Goal: Transaction & Acquisition: Purchase product/service

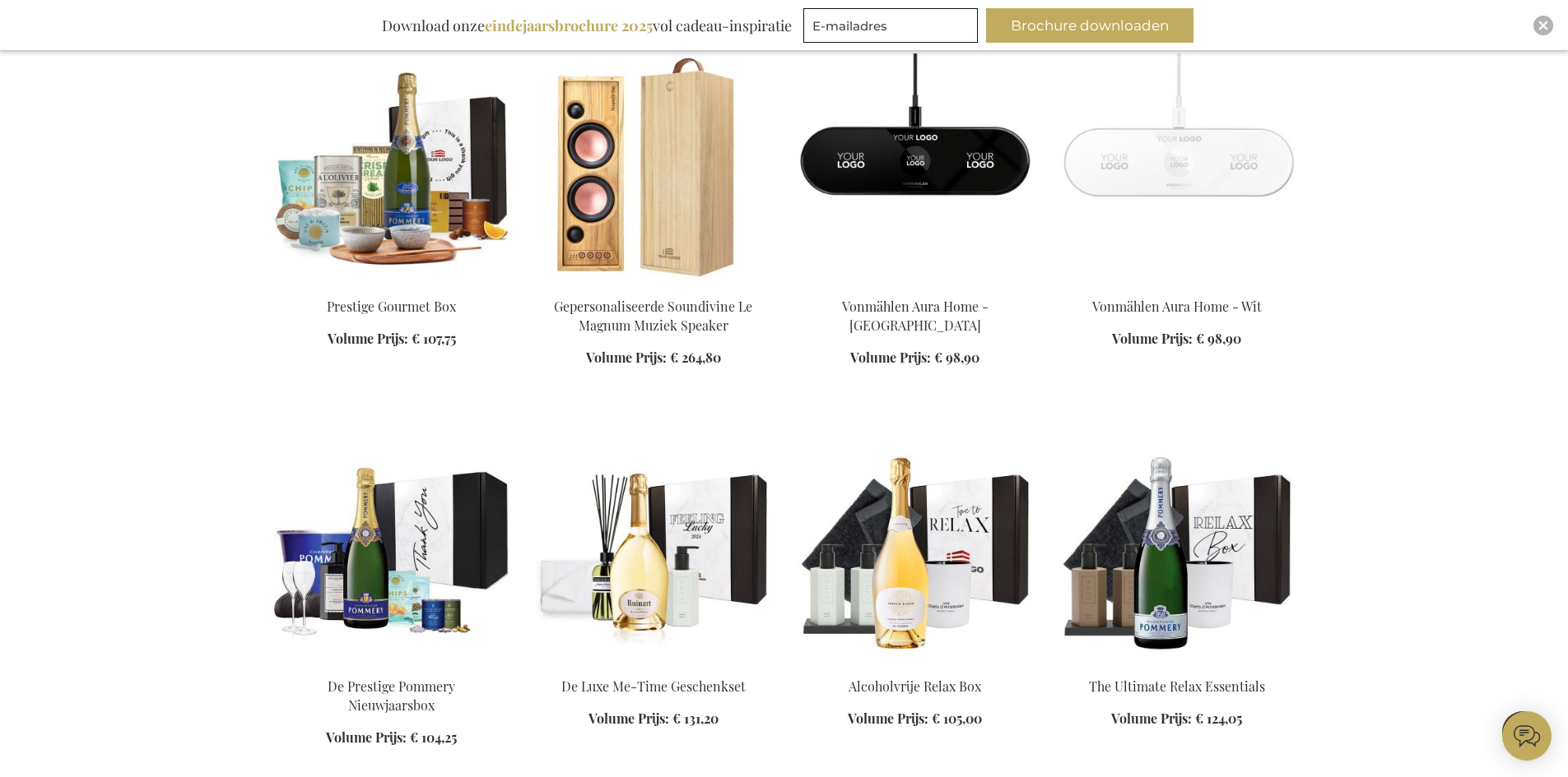
scroll to position [1070, 0]
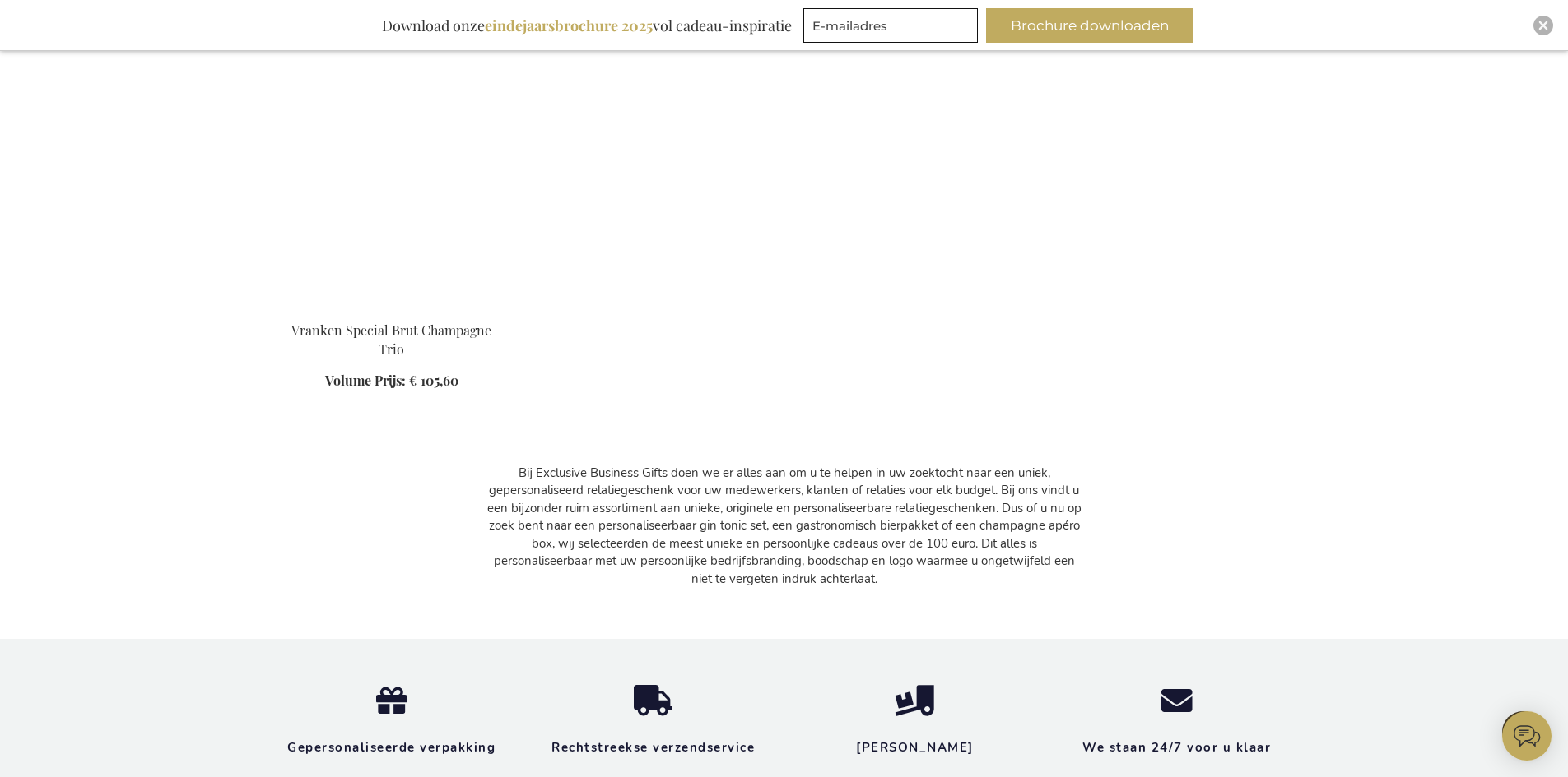
scroll to position [2550, 0]
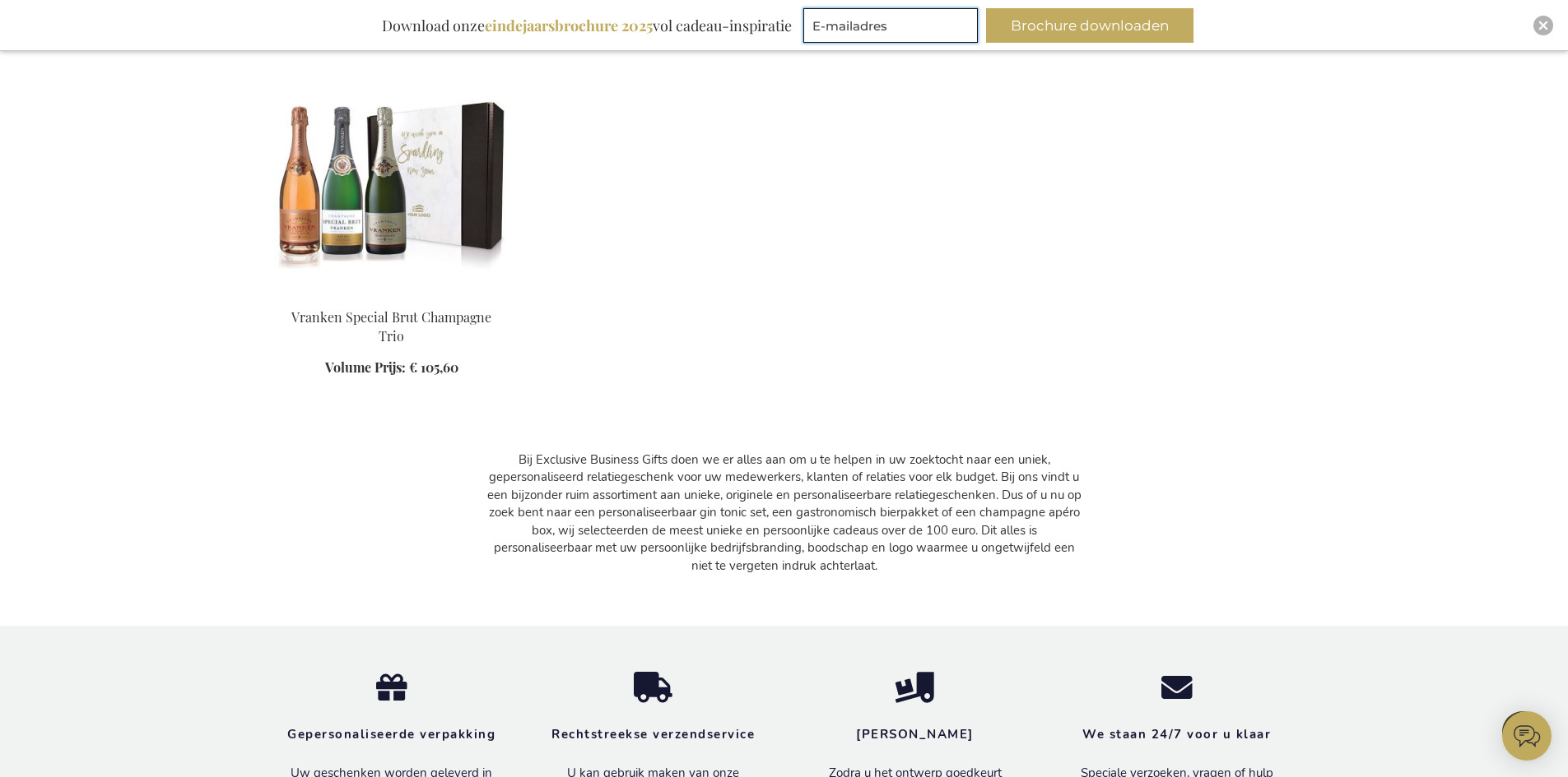
click at [872, 28] on input "E-mailadres" at bounding box center [890, 26] width 174 height 35
type input "a.james@sinko-consultants.com"
click at [1057, 28] on button "Brochure downloaden" at bounding box center [1089, 26] width 207 height 35
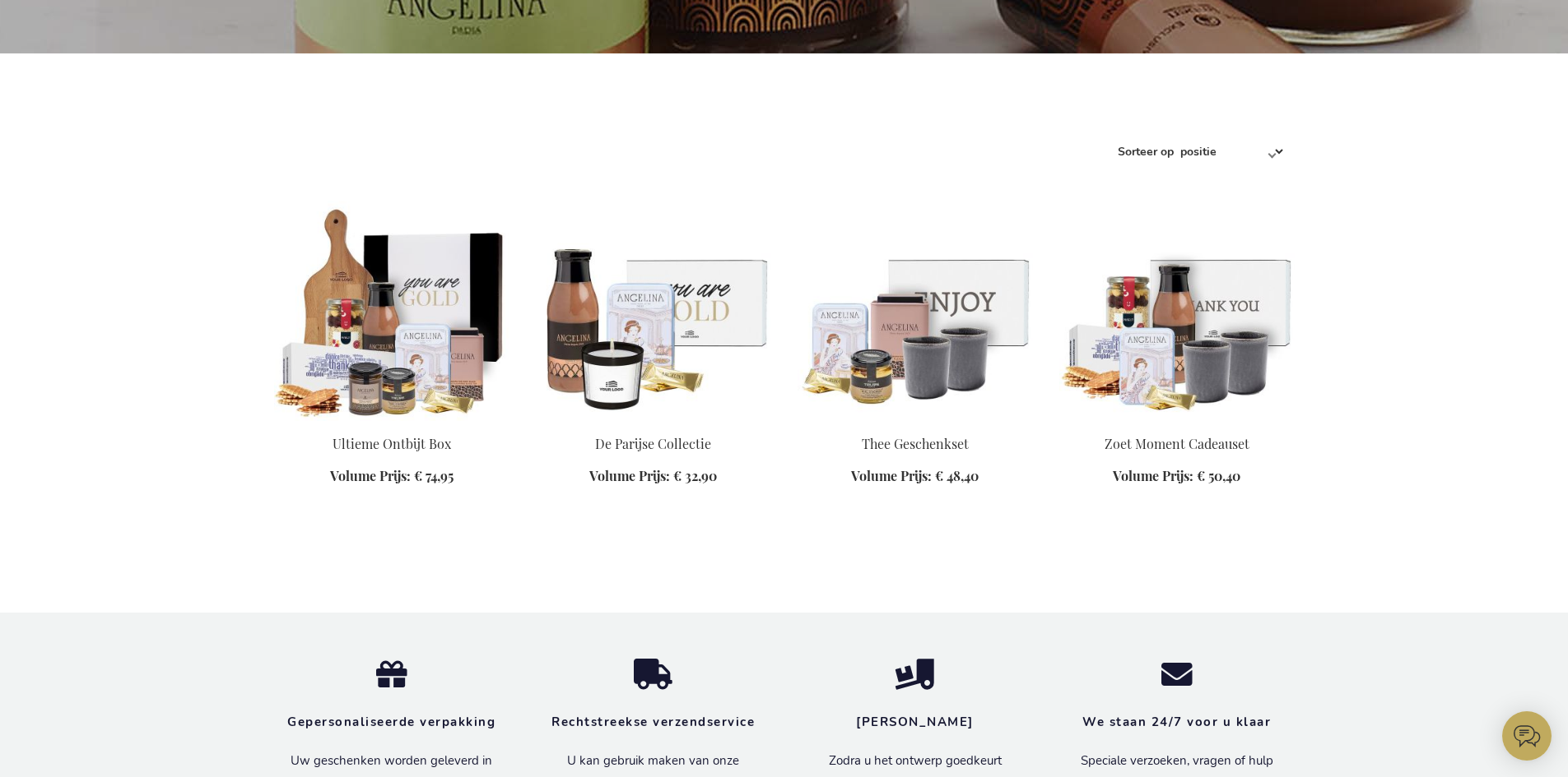
scroll to position [493, 0]
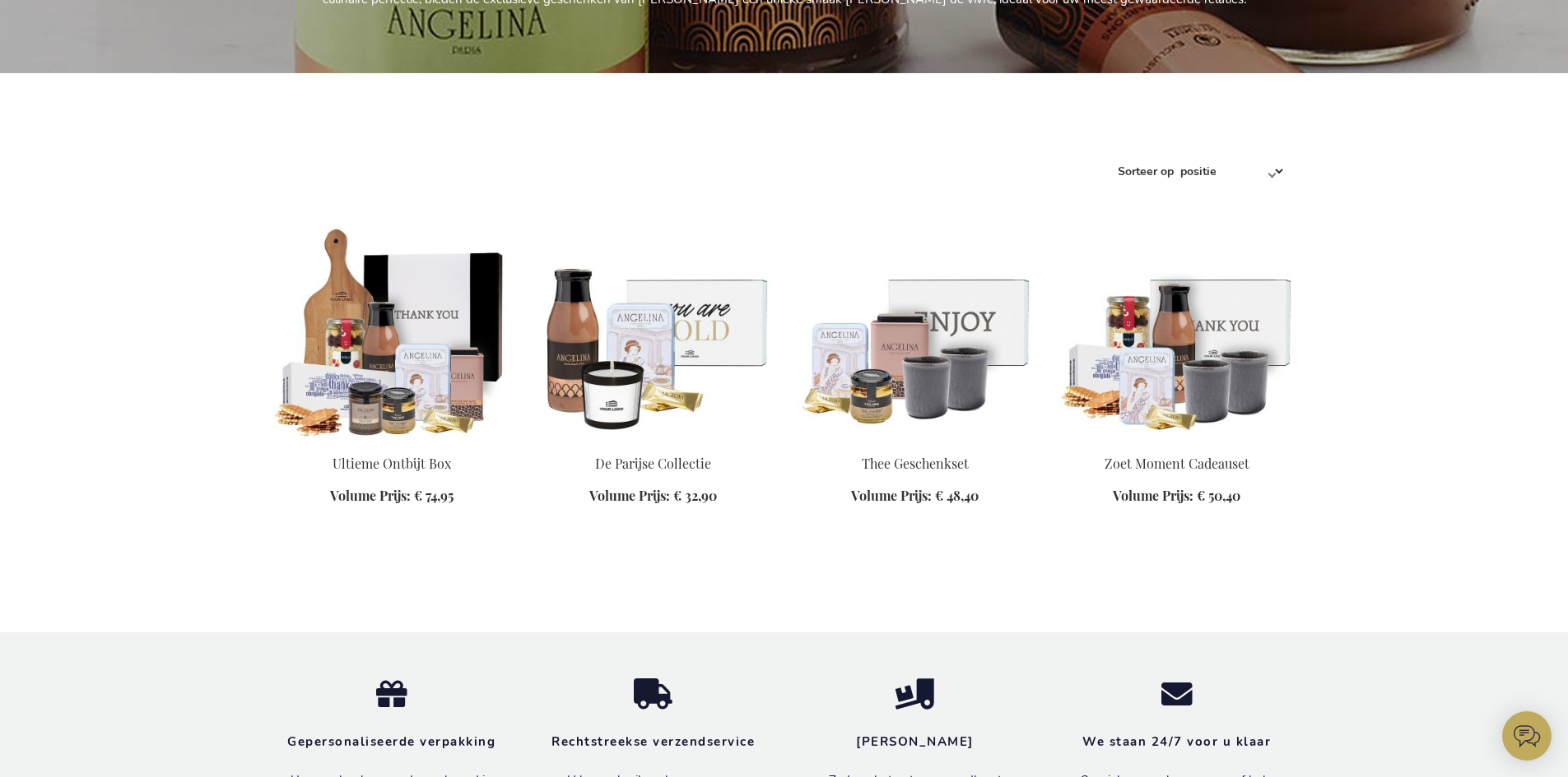
click at [388, 389] on img at bounding box center [392, 326] width 236 height 231
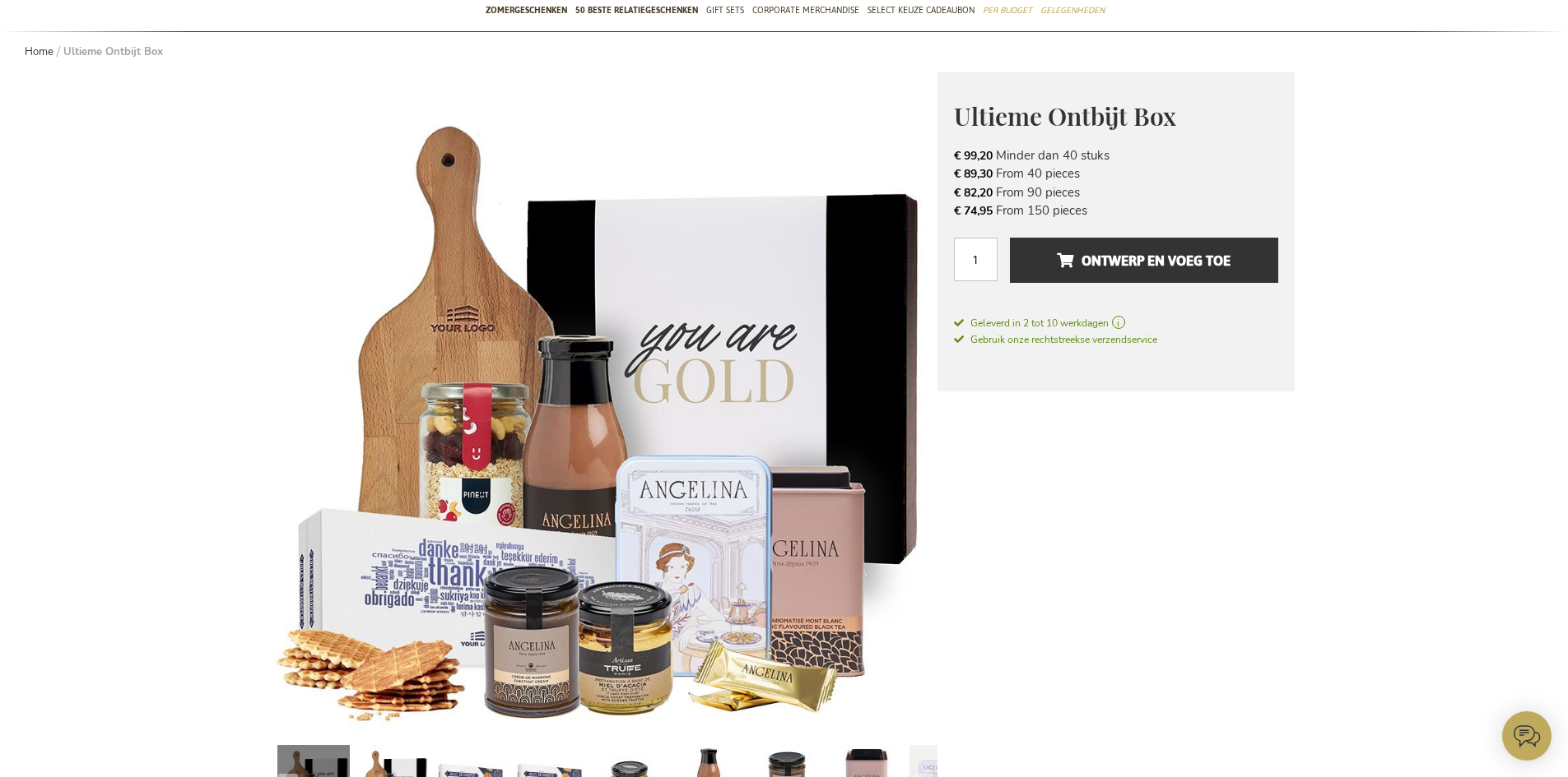
scroll to position [164, 0]
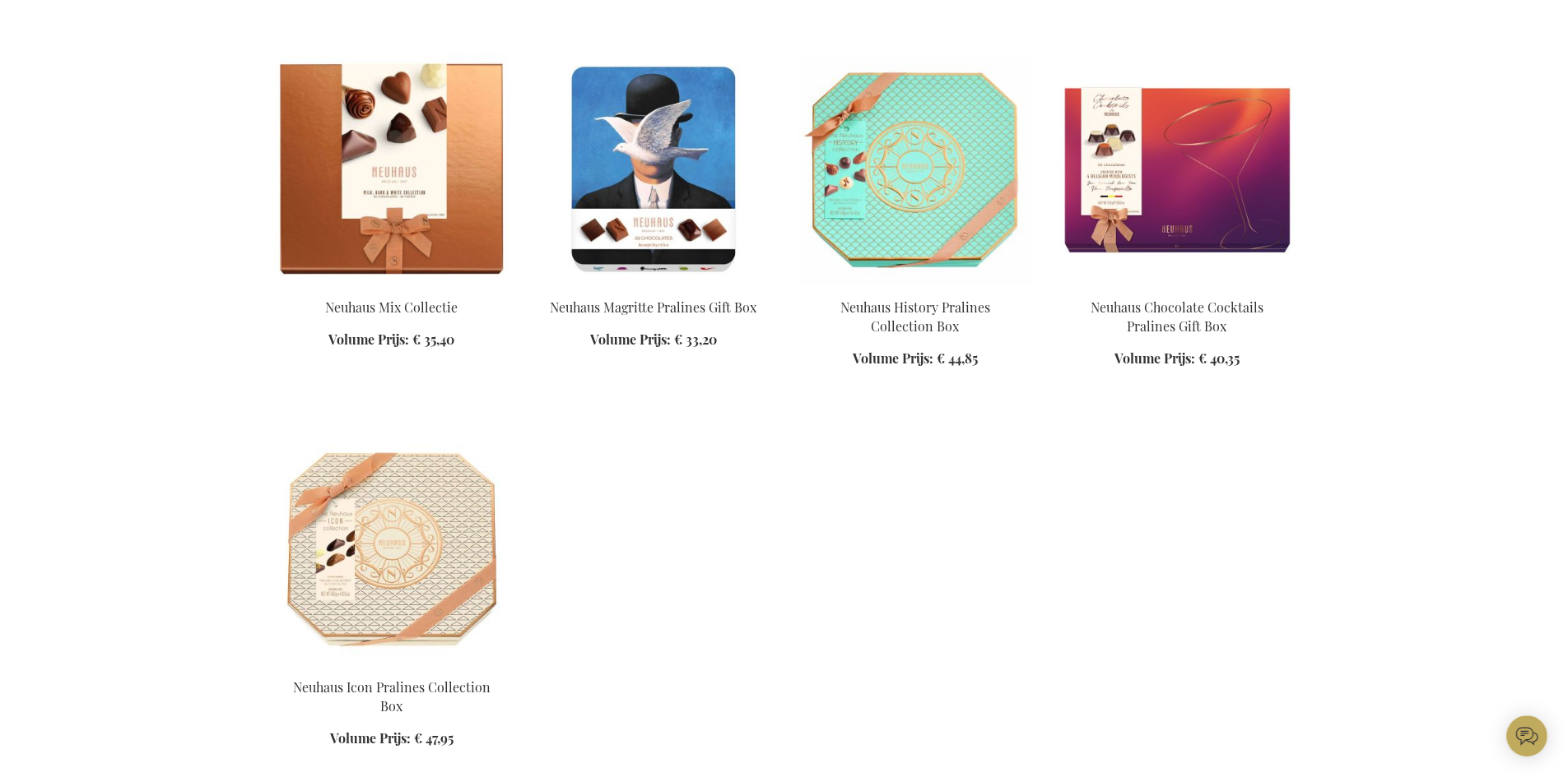
scroll to position [1070, 0]
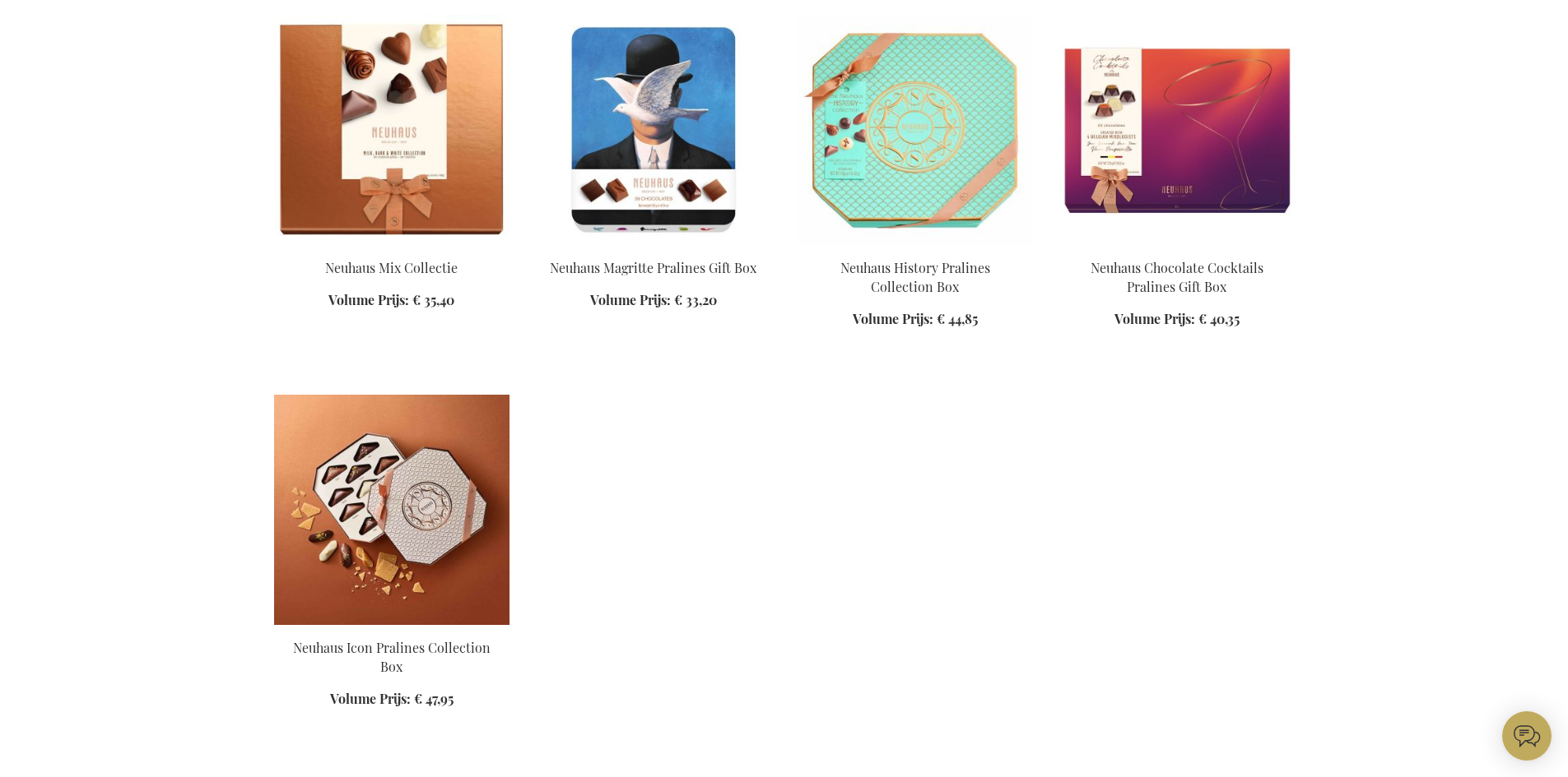
click at [421, 508] on img at bounding box center [392, 510] width 236 height 231
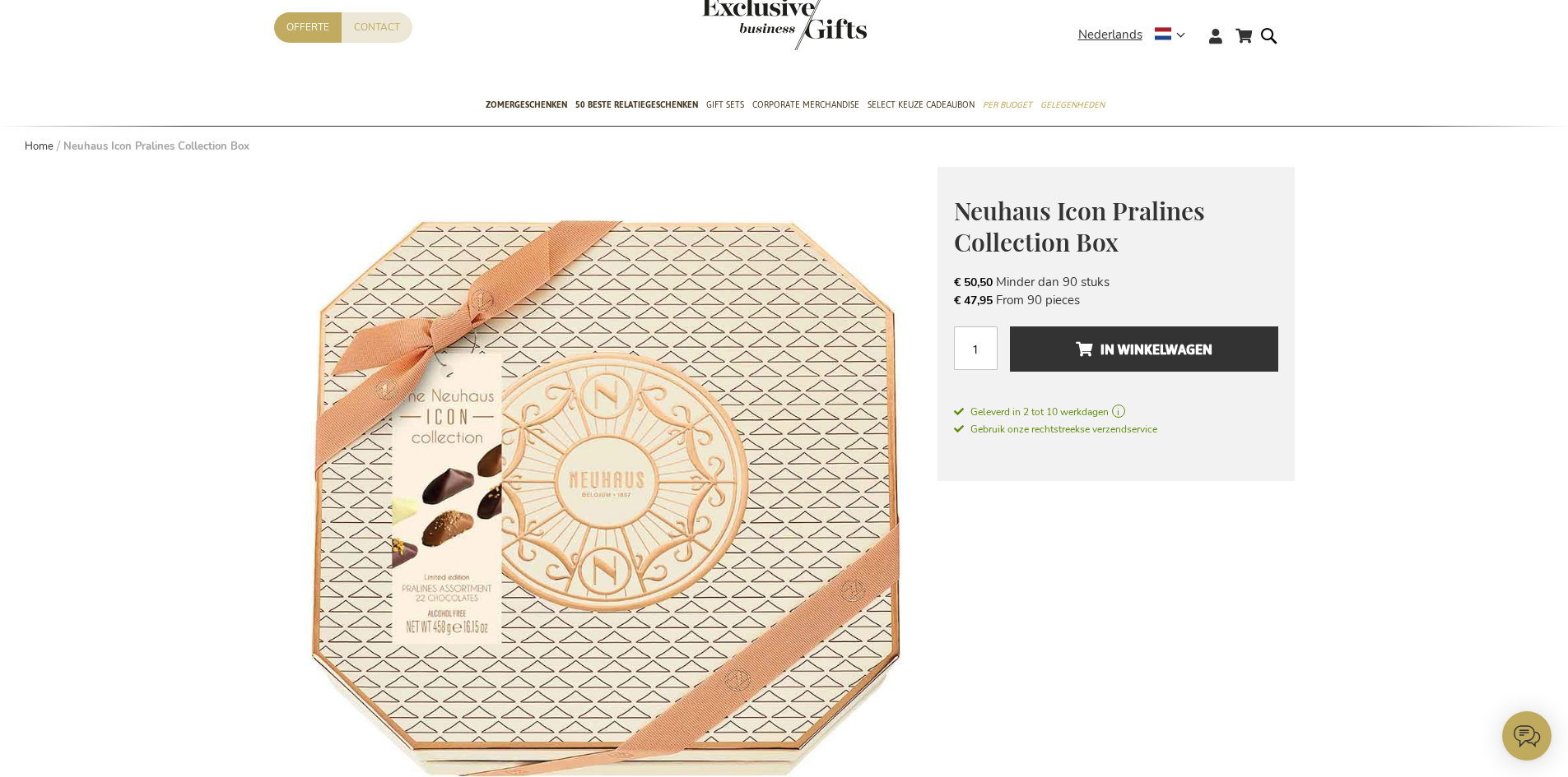
scroll to position [82, 0]
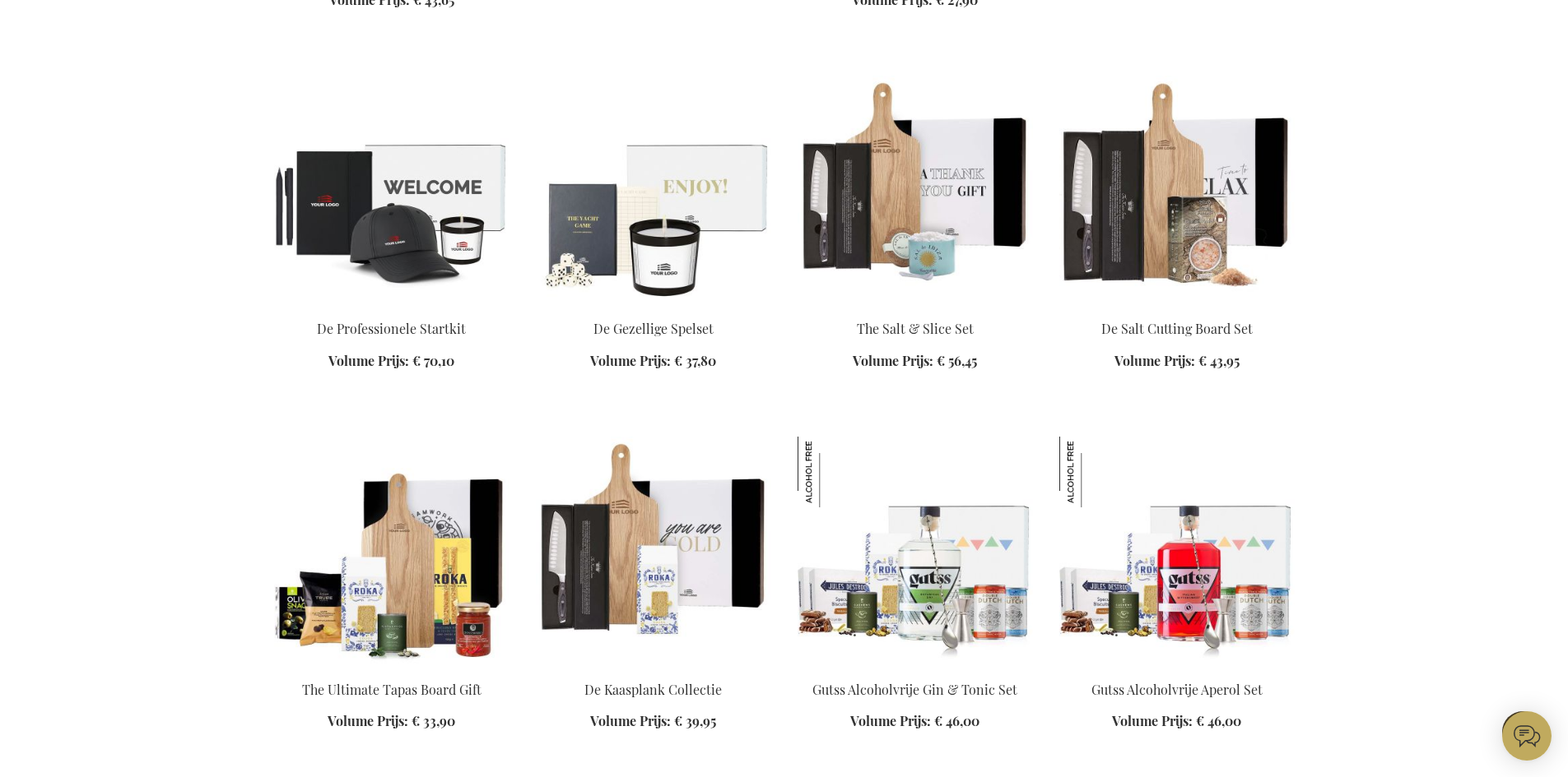
scroll to position [1563, 0]
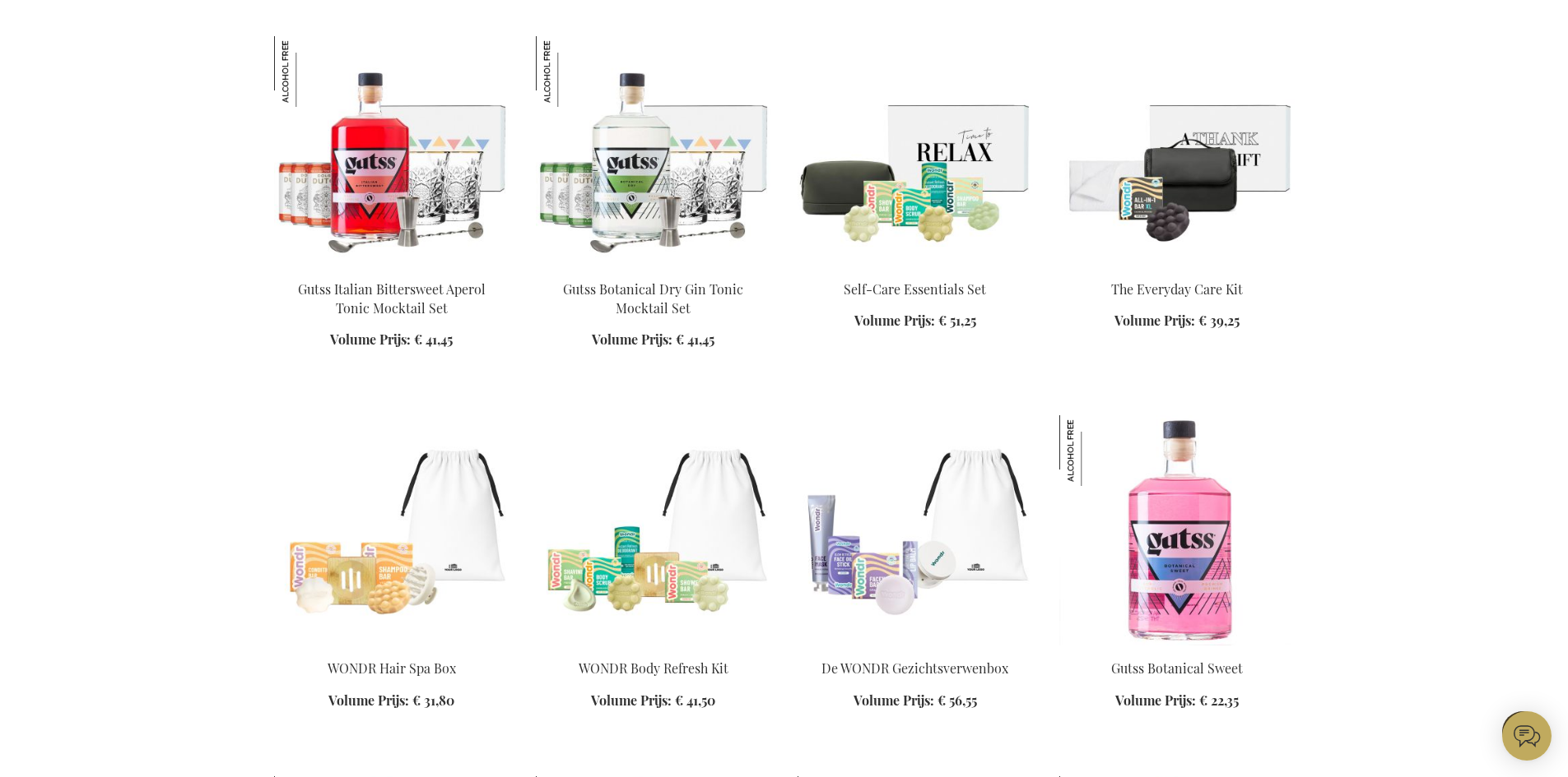
scroll to position [2550, 0]
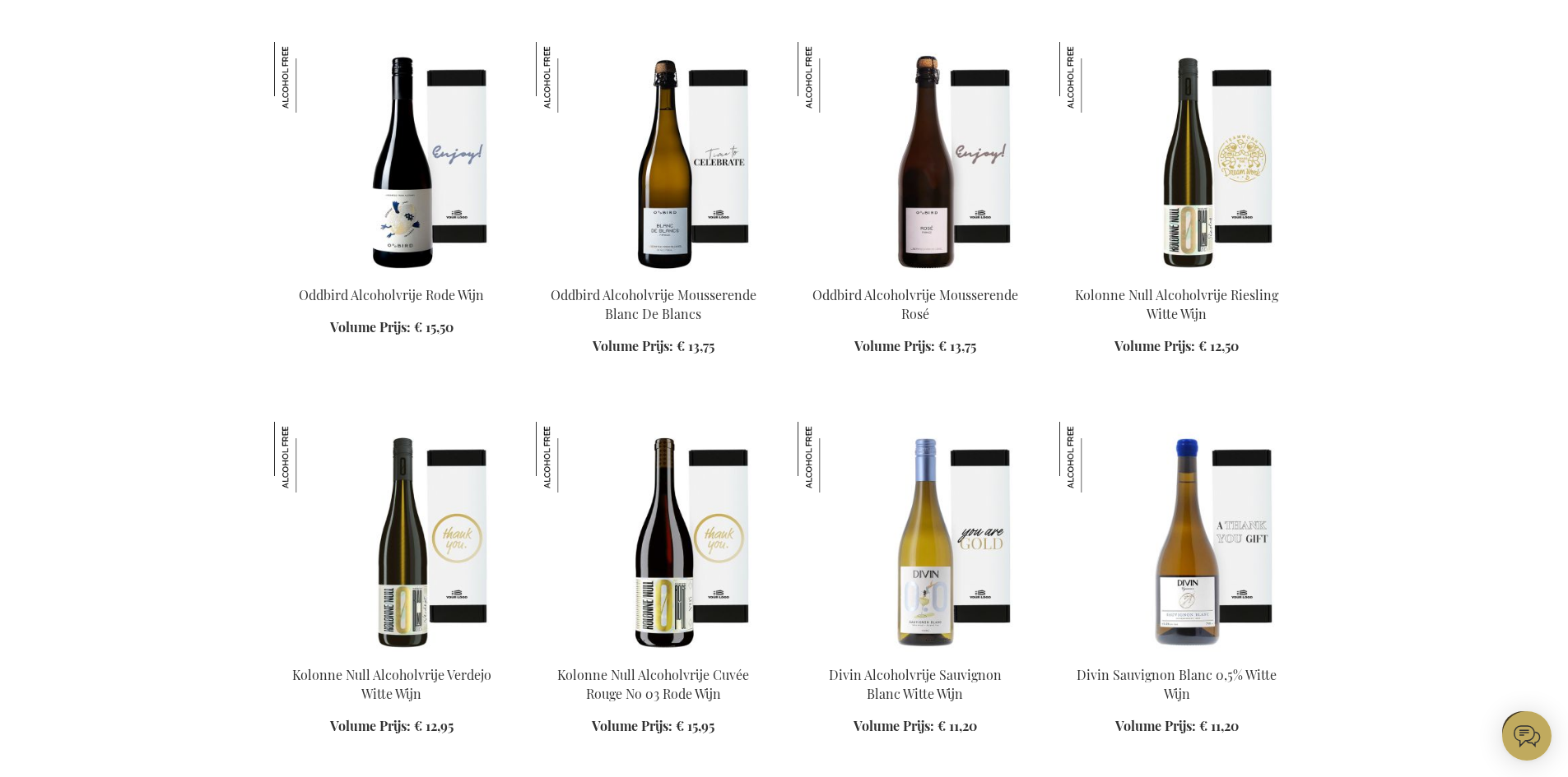
scroll to position [5183, 0]
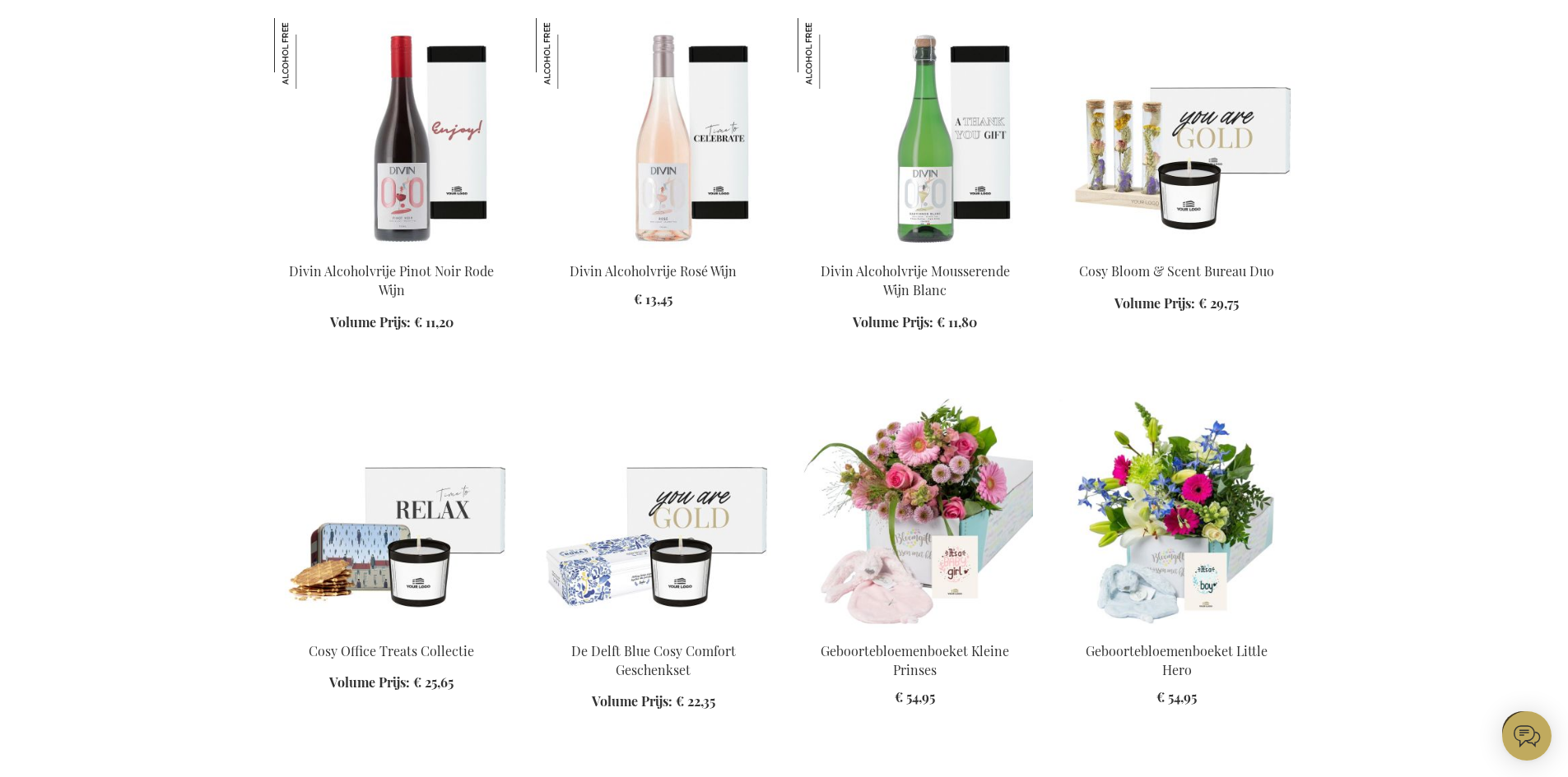
scroll to position [5923, 0]
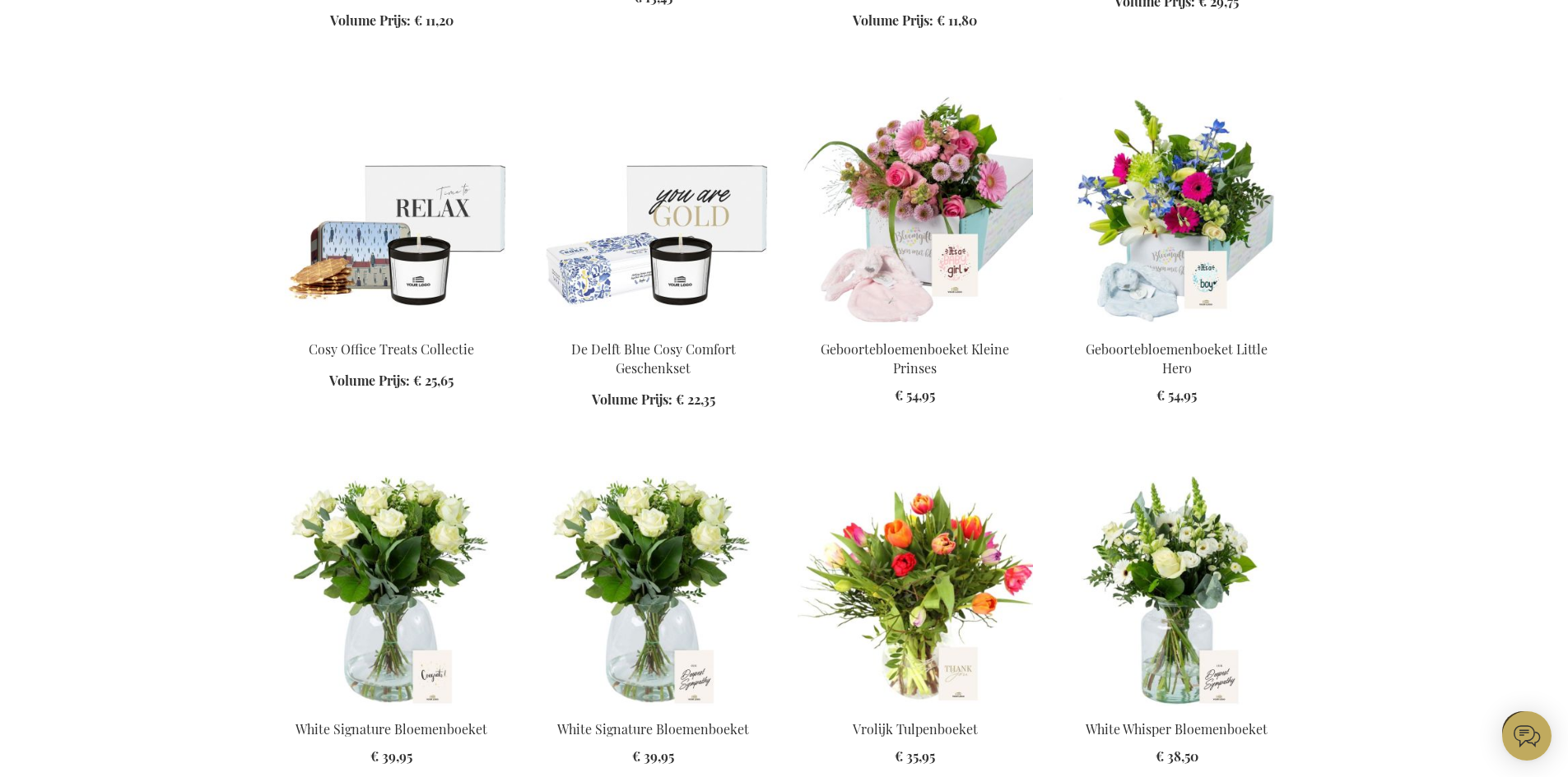
scroll to position [6252, 0]
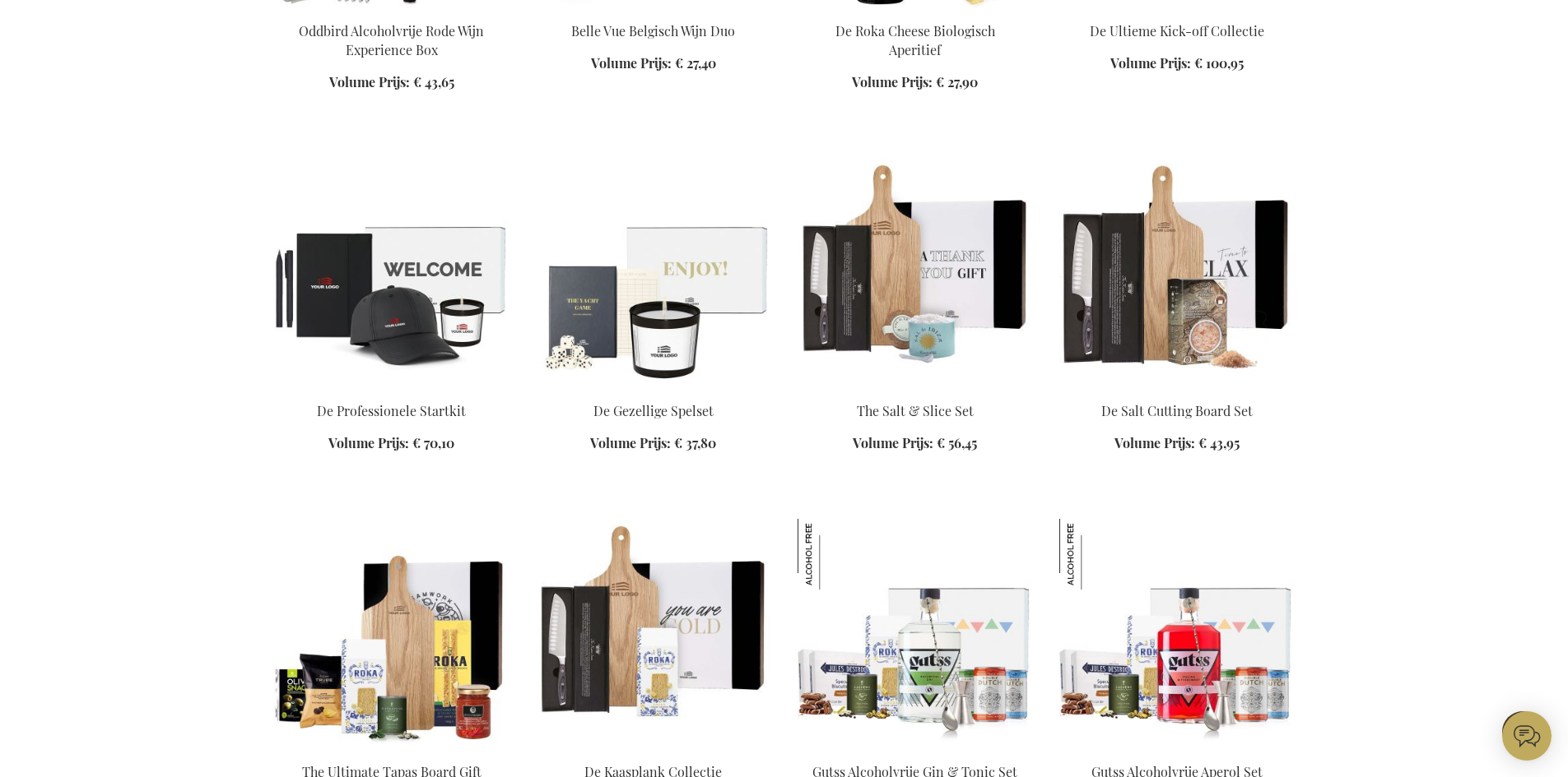
scroll to position [1398, 0]
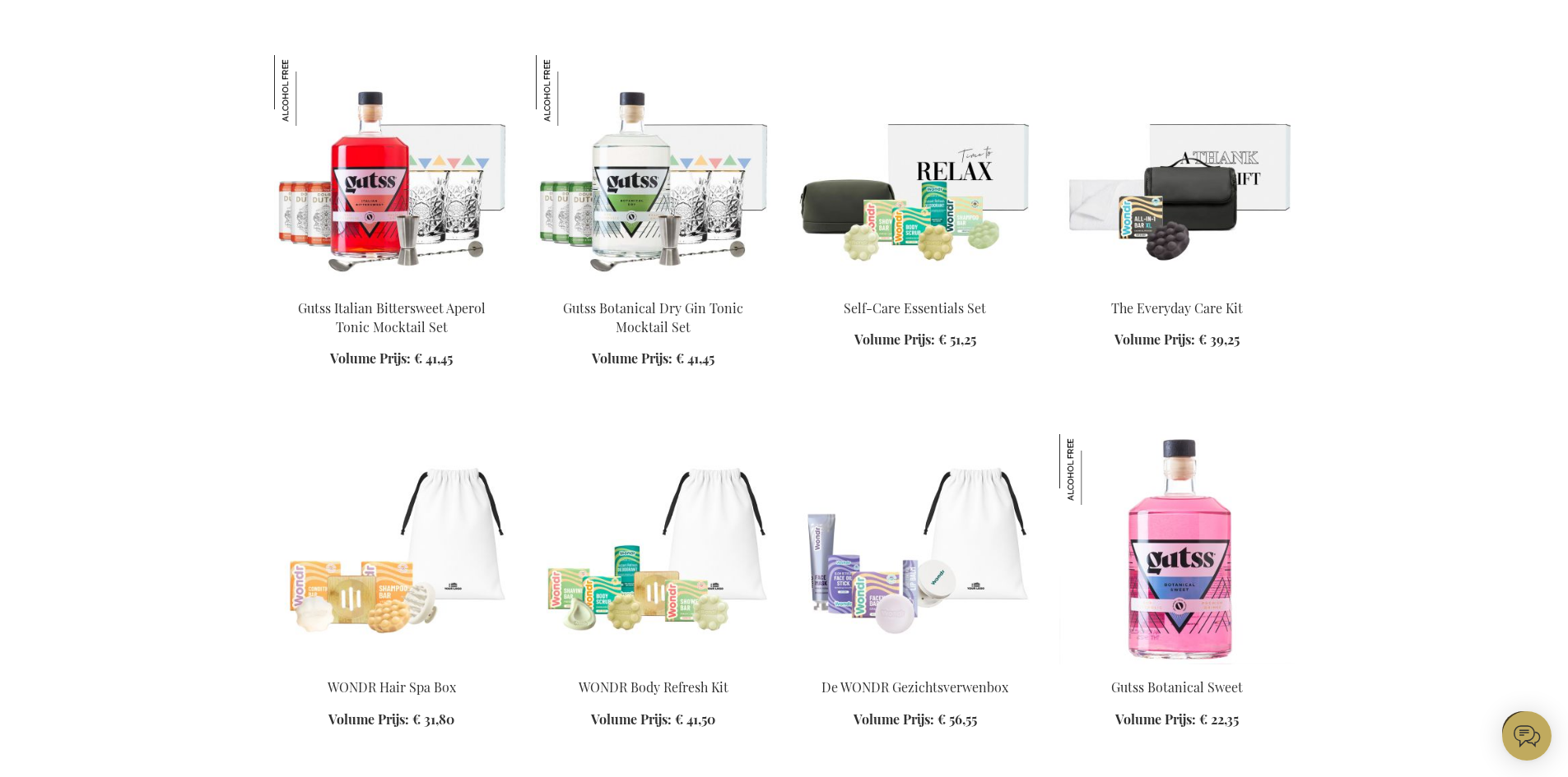
scroll to position [2550, 0]
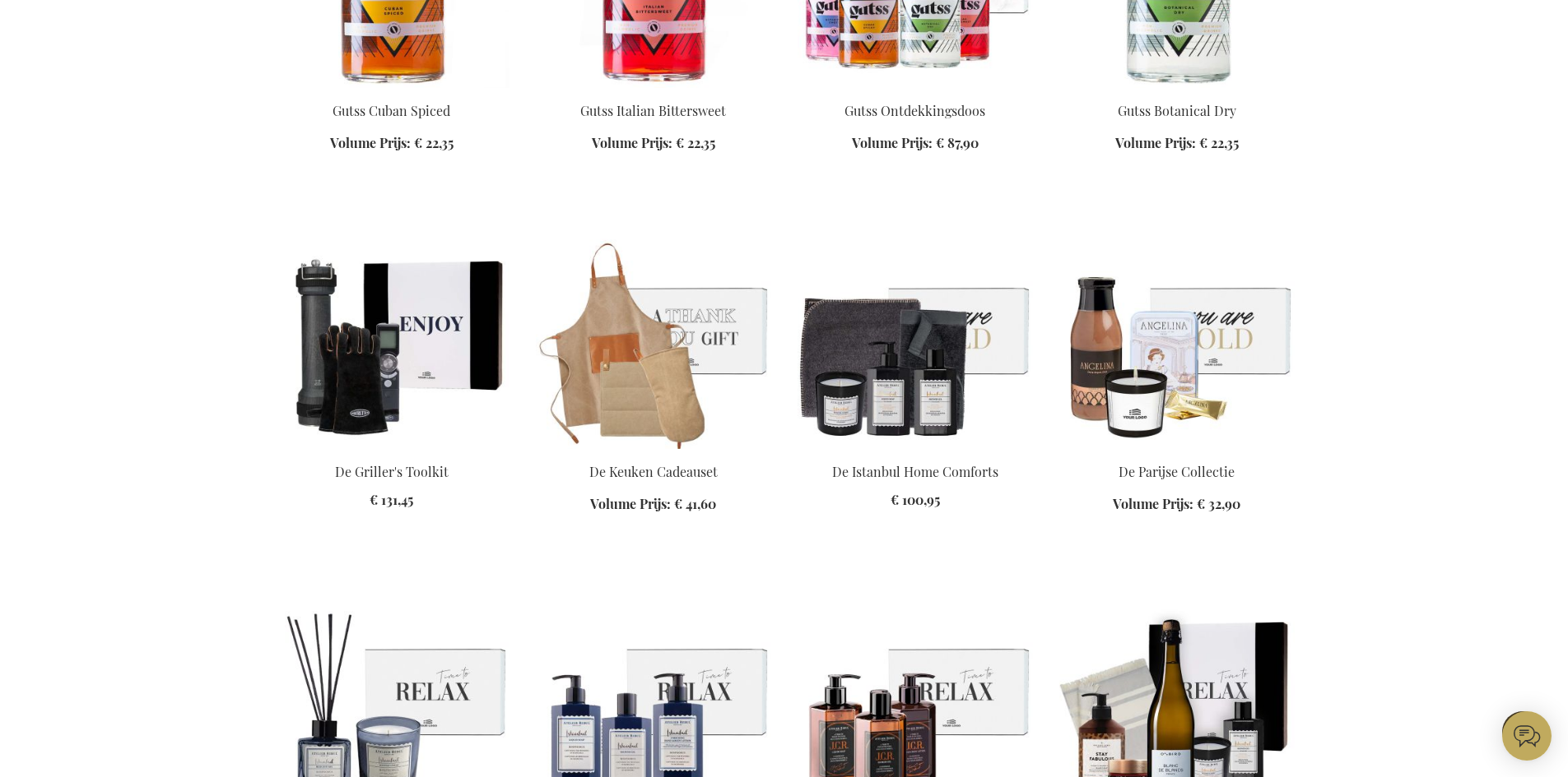
scroll to position [3538, 0]
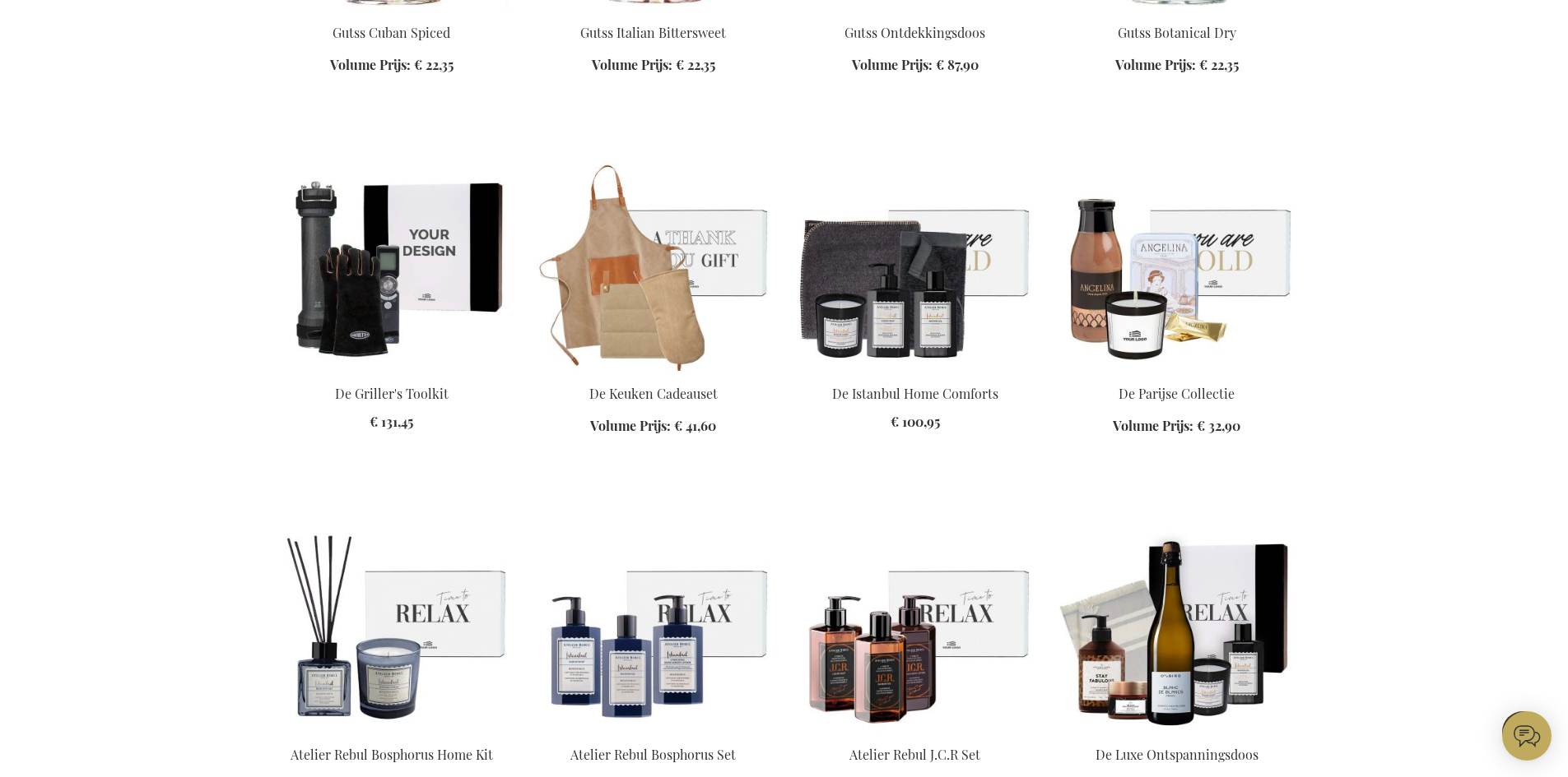
click at [370, 299] on img at bounding box center [392, 256] width 236 height 231
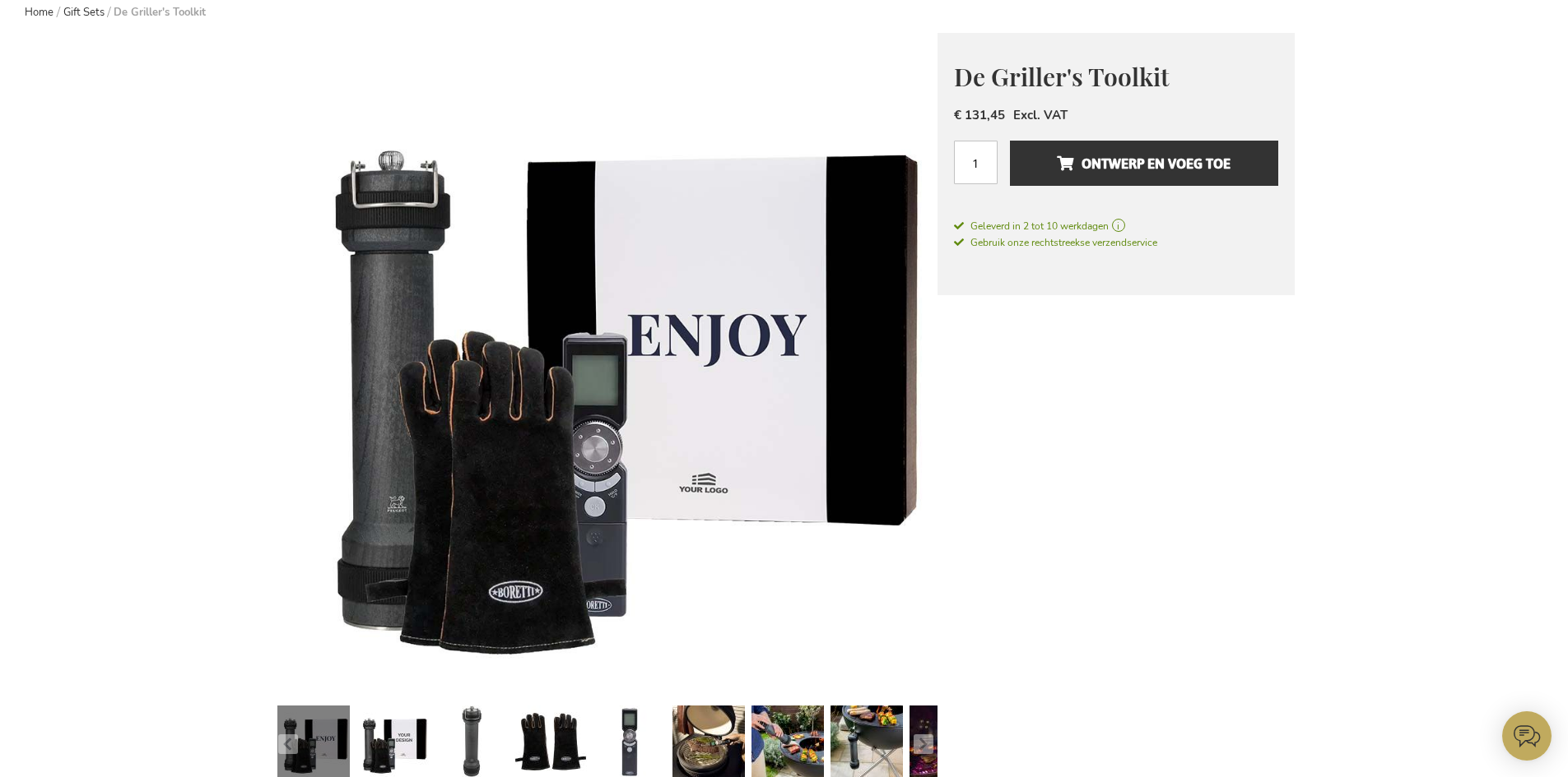
scroll to position [247, 0]
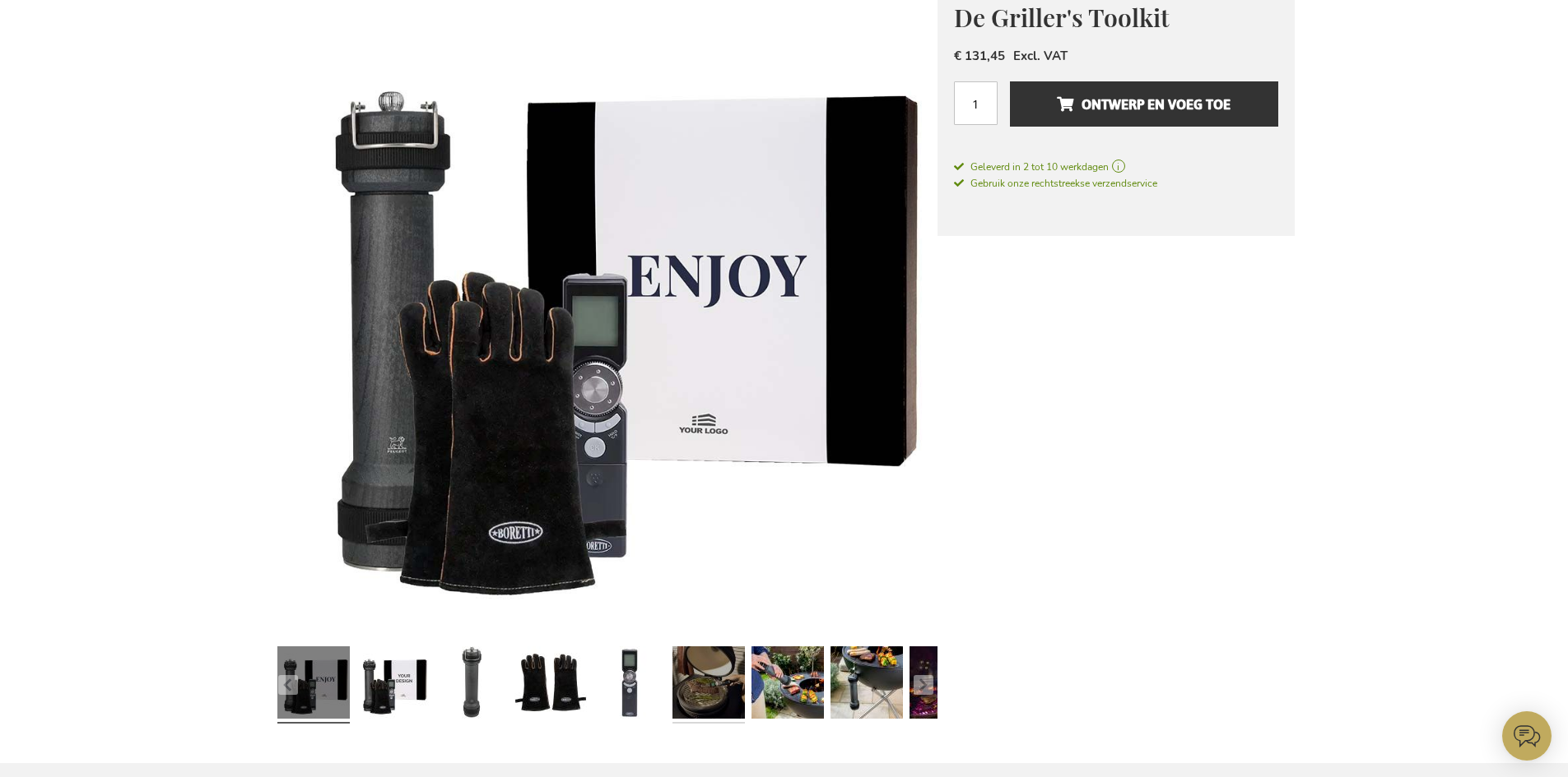
click at [713, 687] on link at bounding box center [708, 685] width 72 height 90
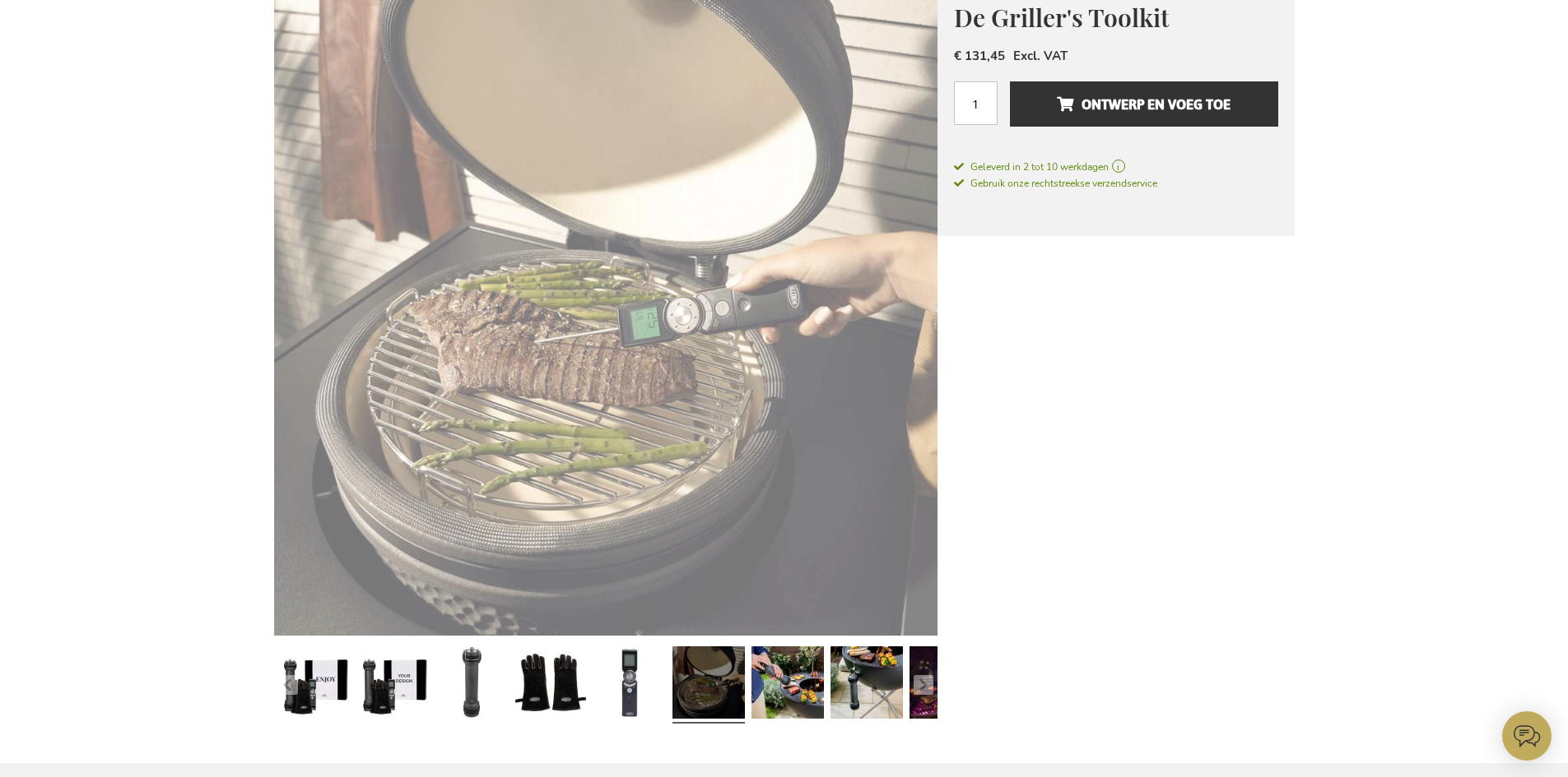
scroll to position [248, 0]
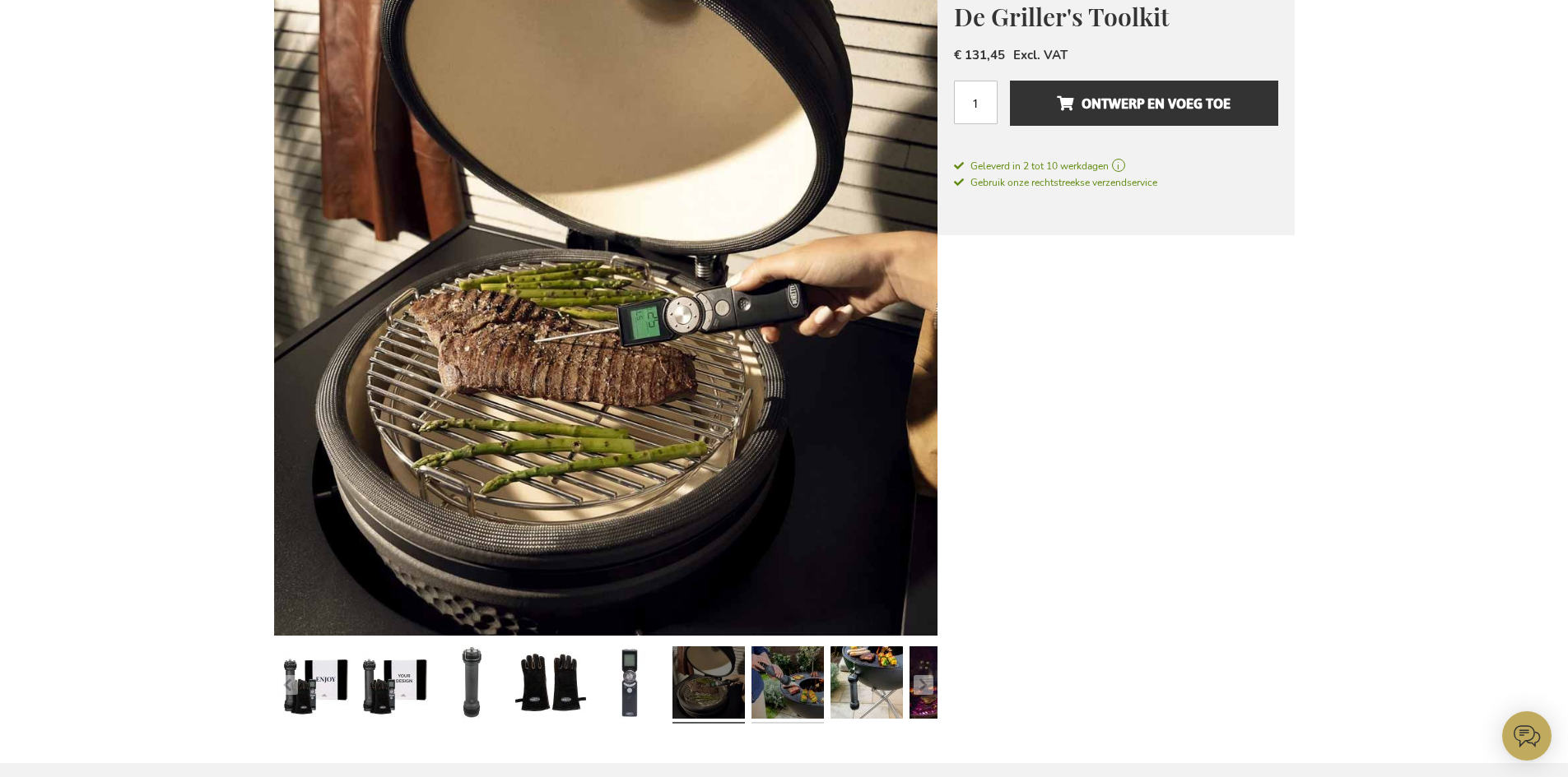
click at [761, 682] on link at bounding box center [787, 685] width 72 height 90
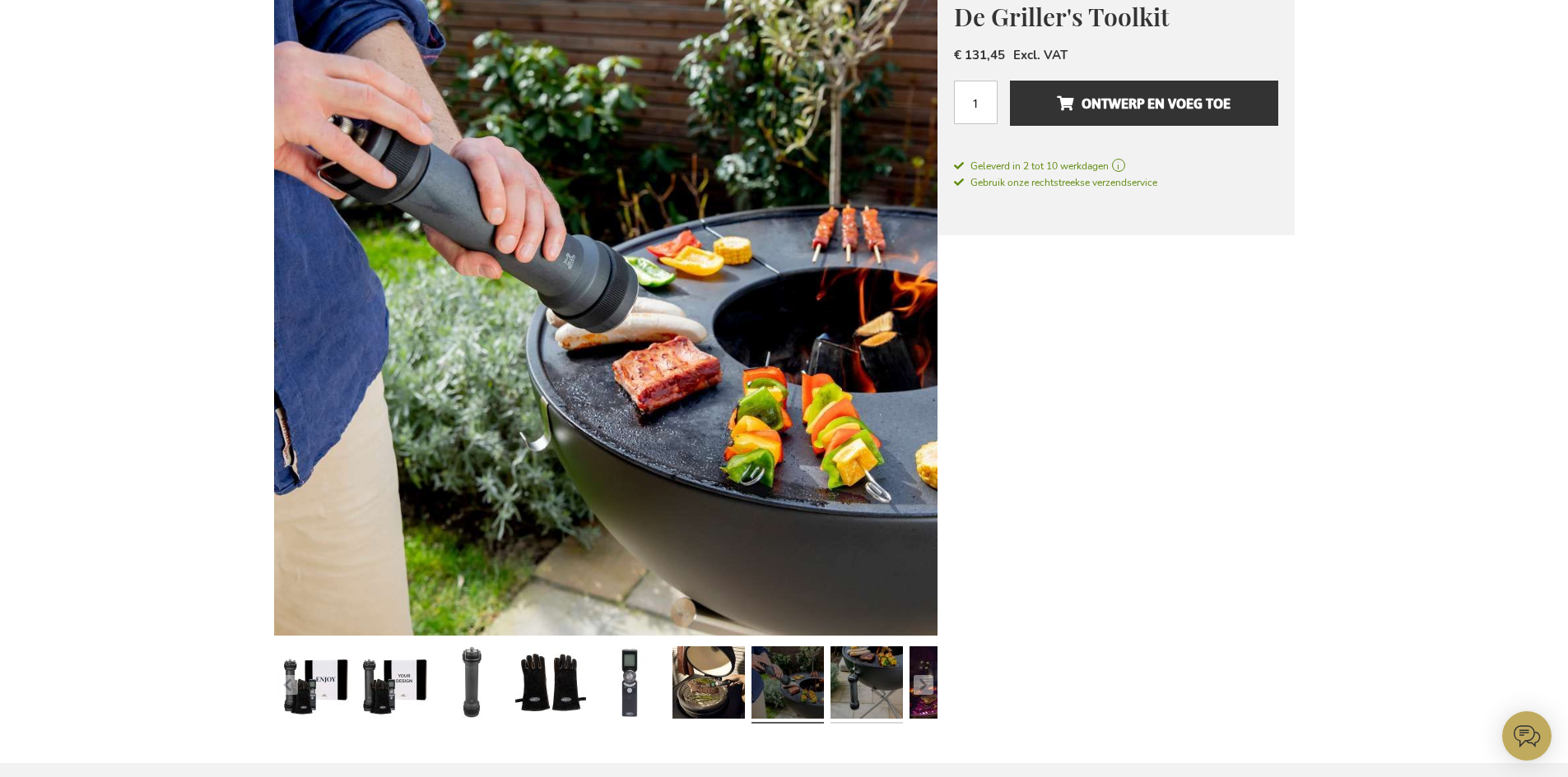
click at [847, 671] on link at bounding box center [866, 685] width 72 height 90
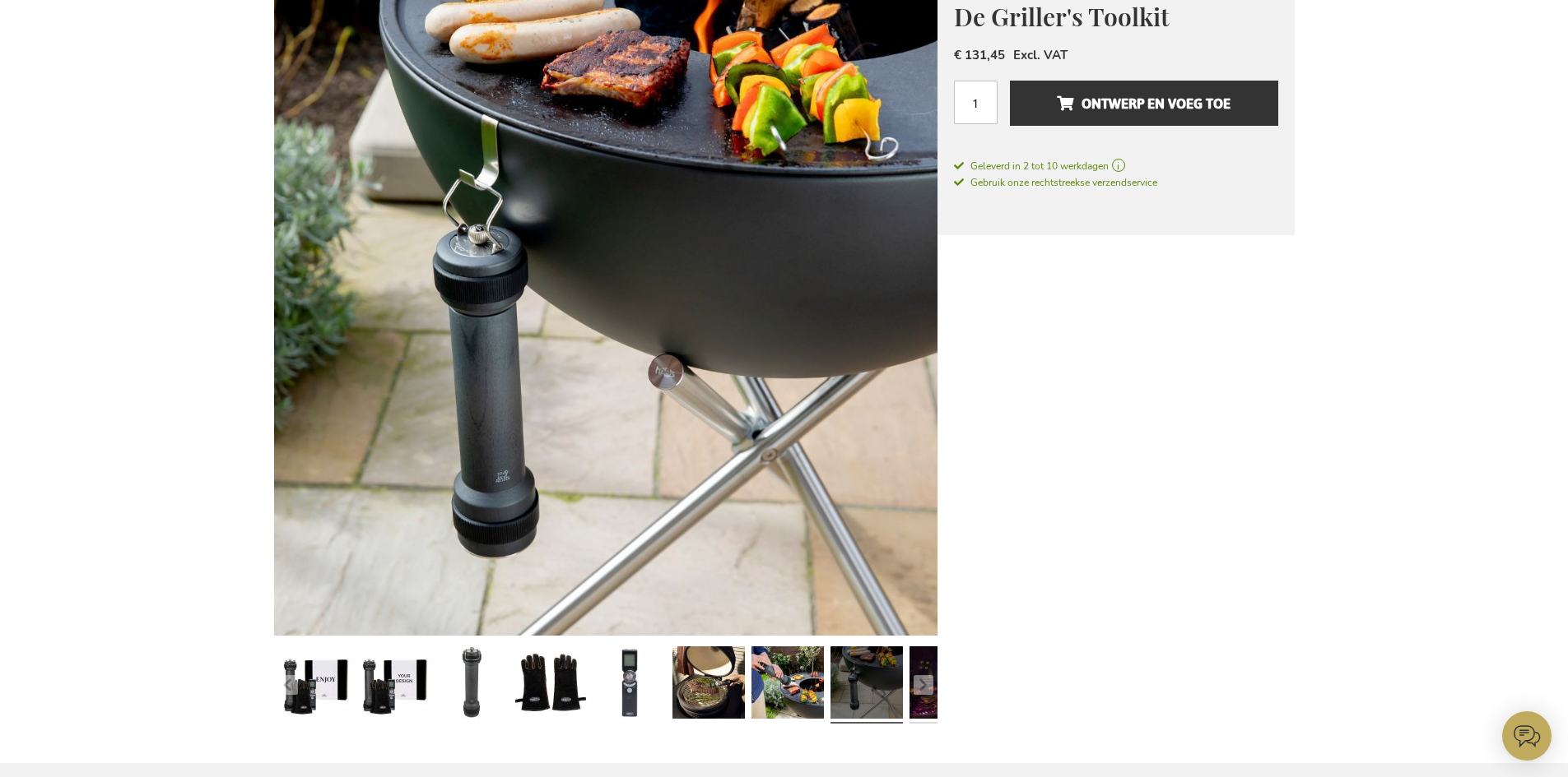
click at [921, 700] on link at bounding box center [945, 685] width 72 height 90
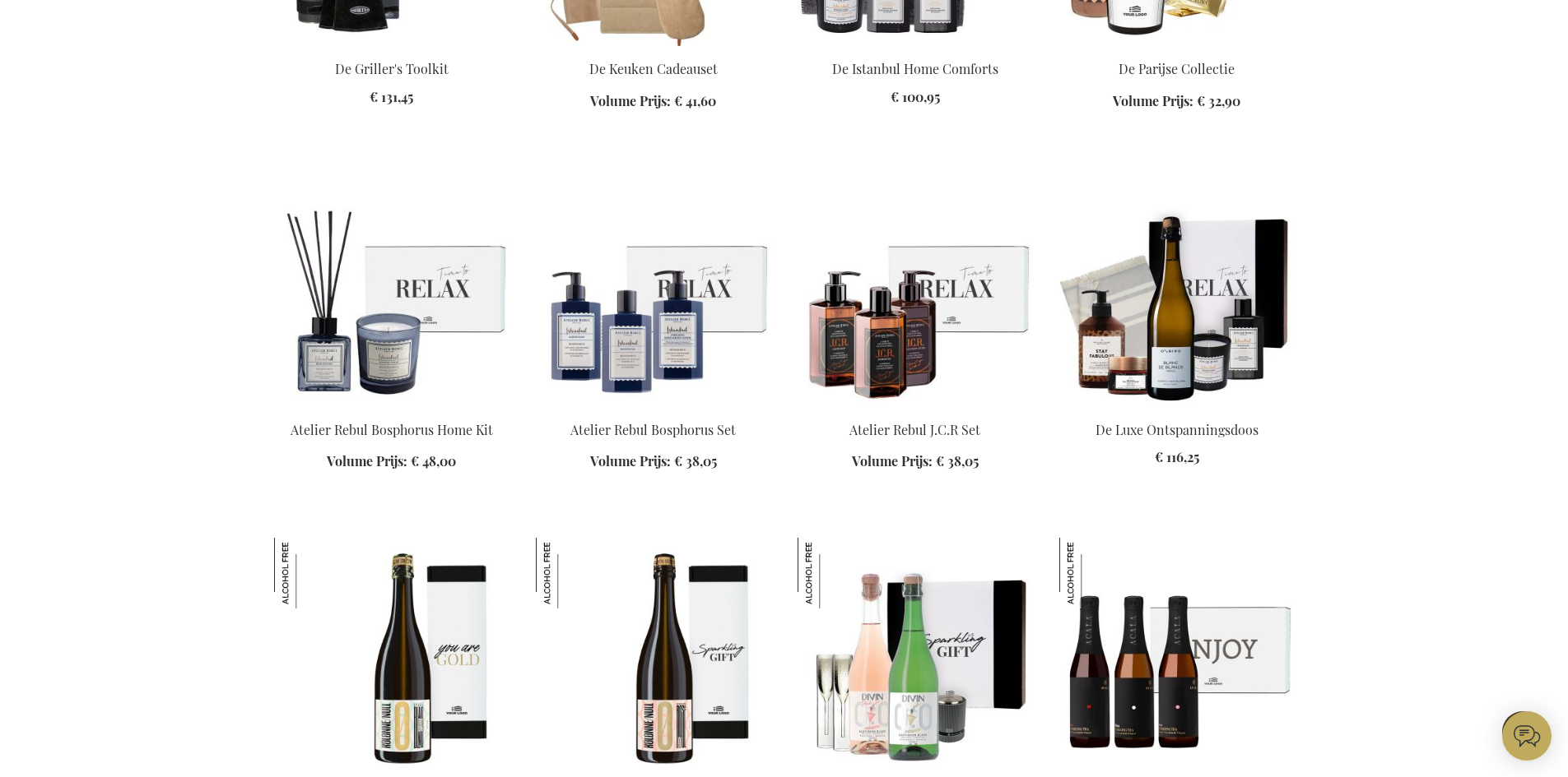
scroll to position [1765, 0]
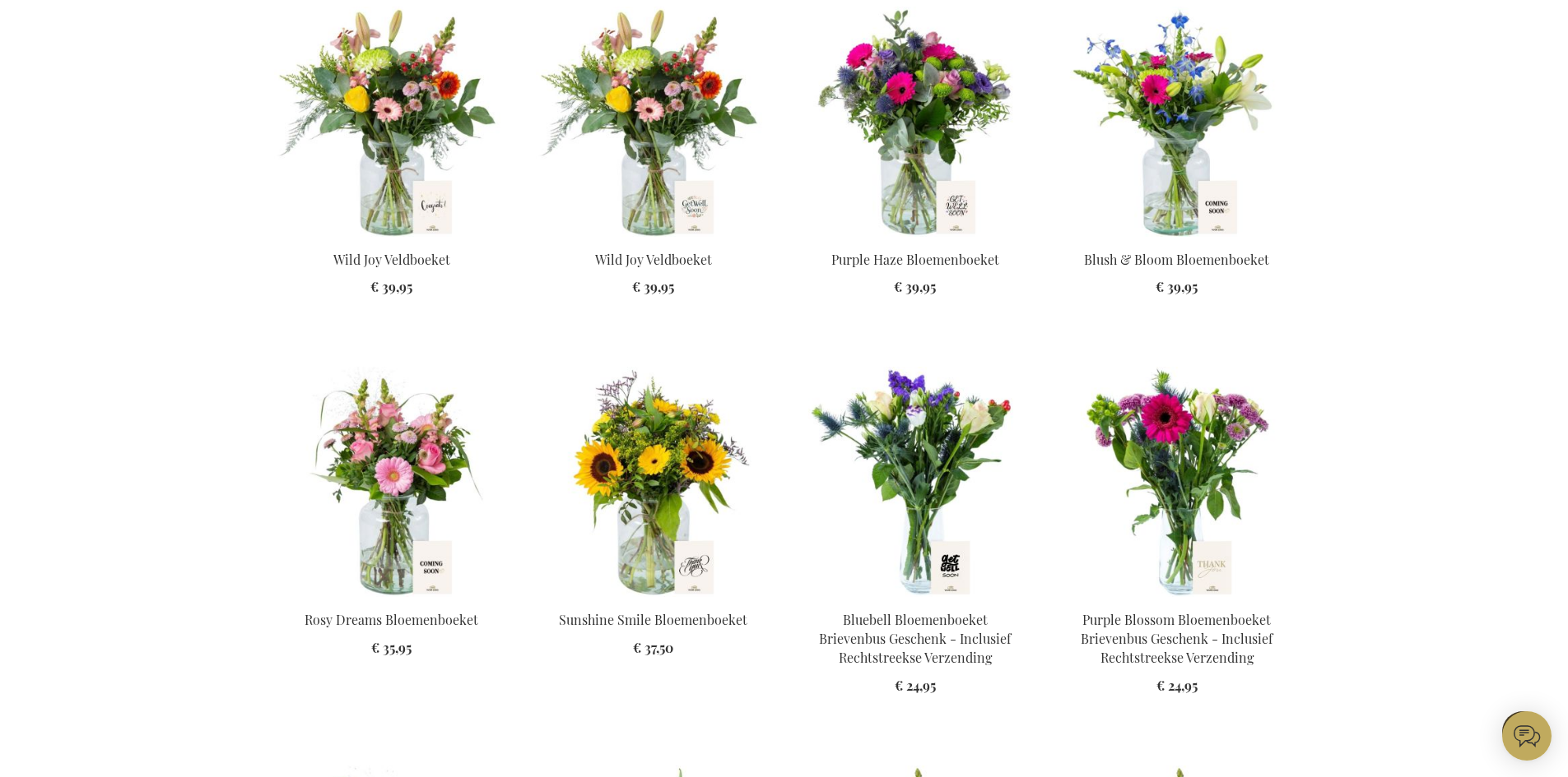
scroll to position [5056, 0]
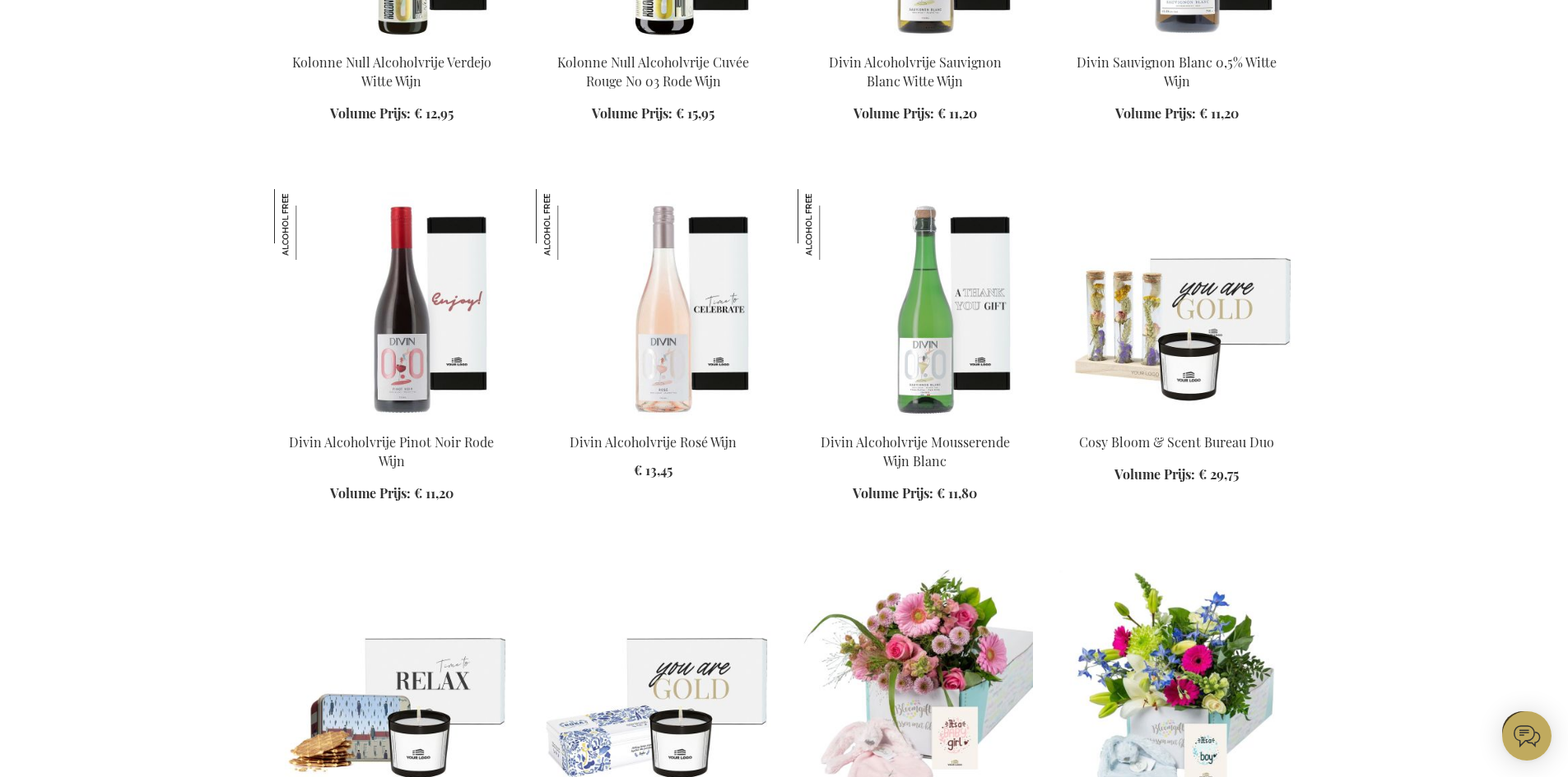
scroll to position [3575, 0]
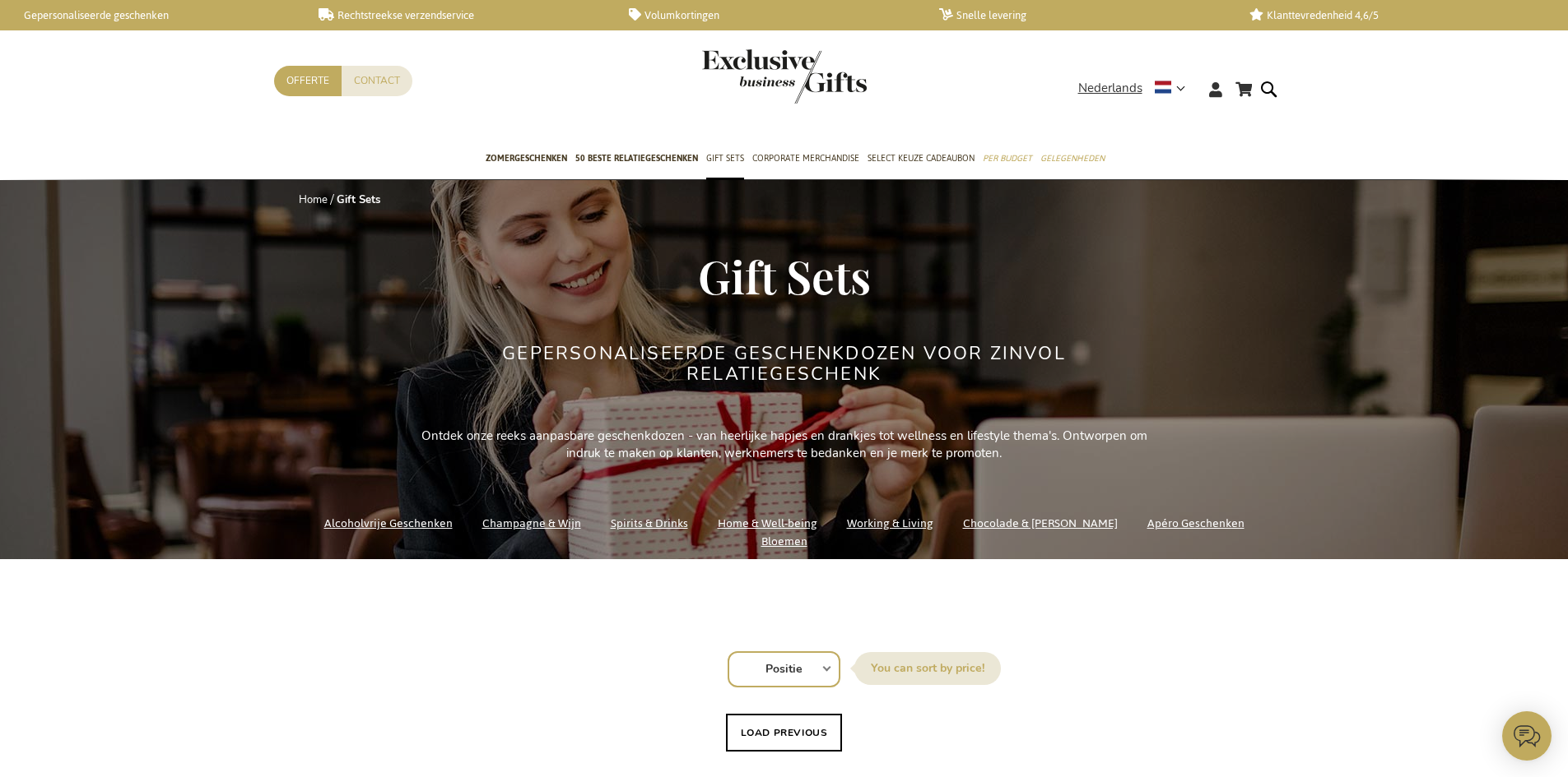
click at [640, 535] on link "Spirits & Drinks" at bounding box center [649, 523] width 77 height 22
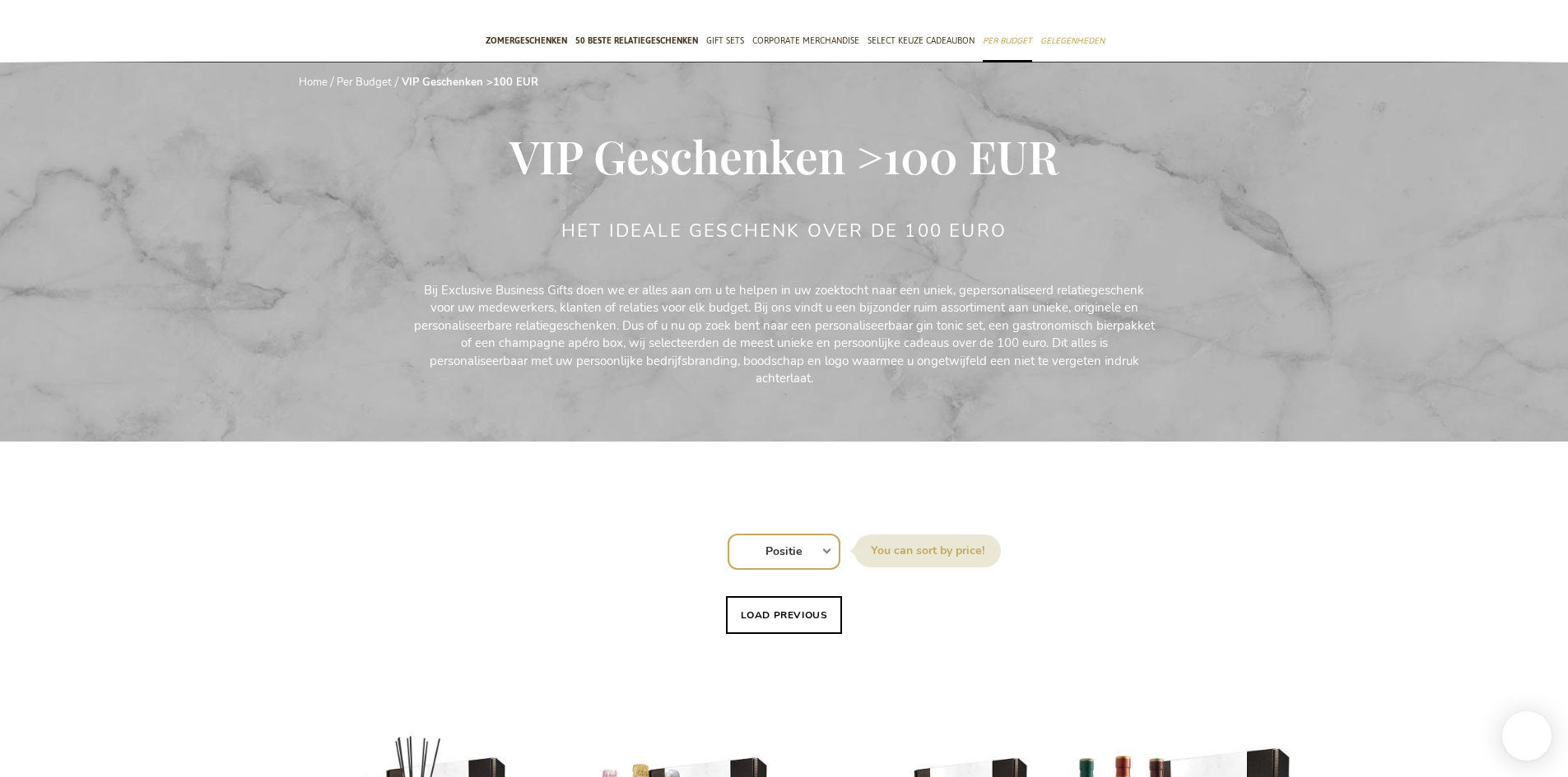
scroll to position [484, 0]
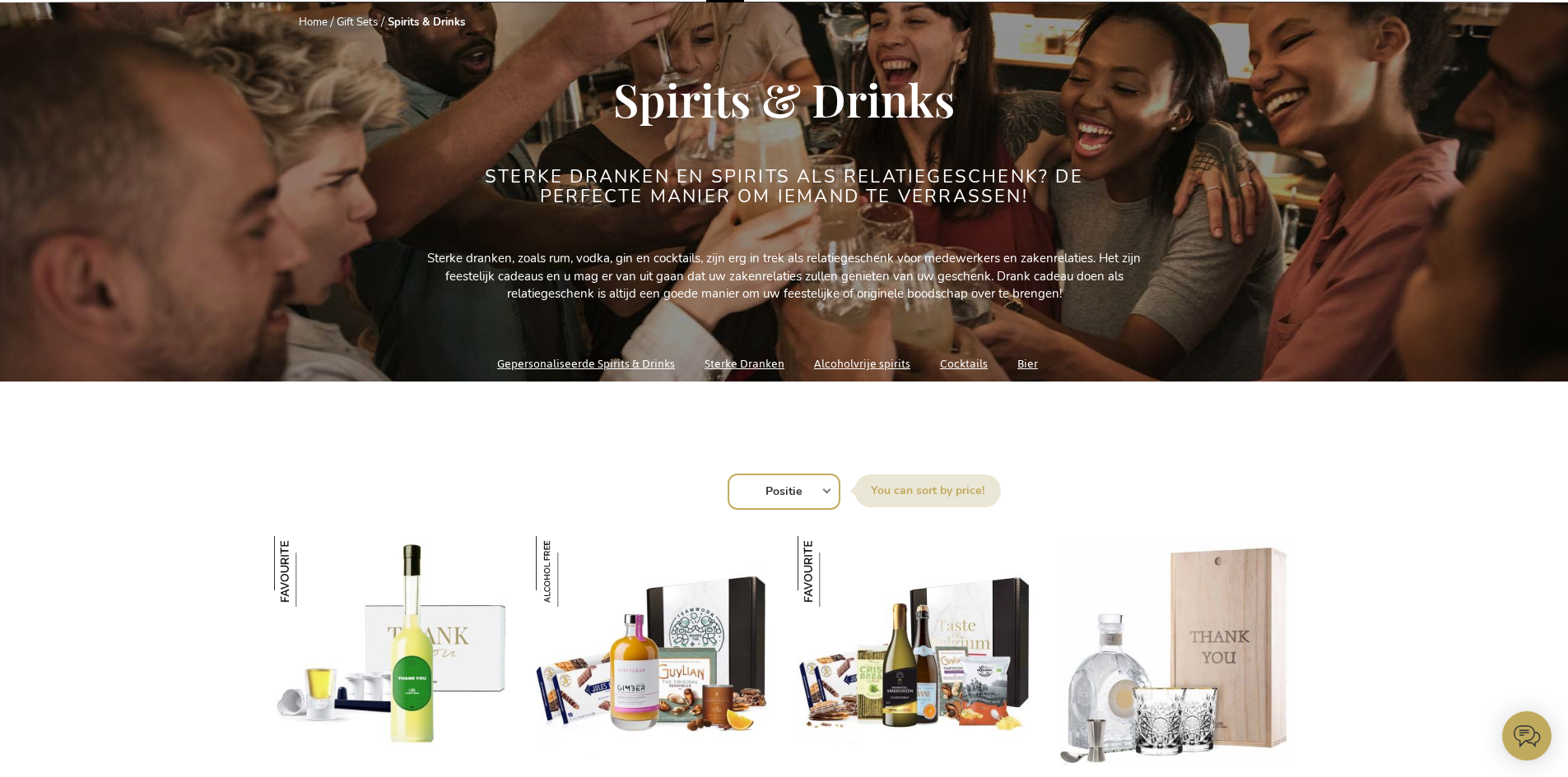
scroll to position [247, 0]
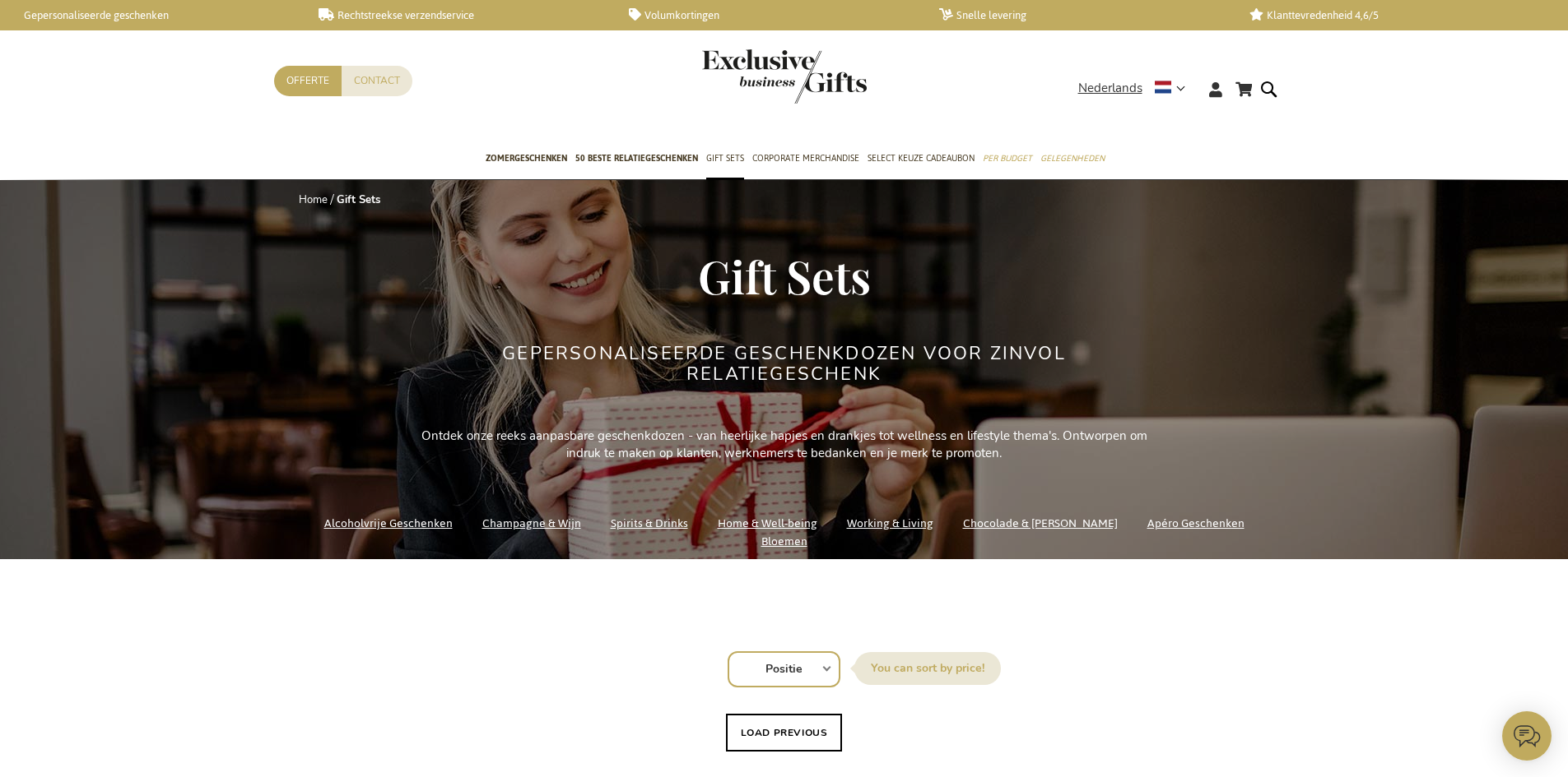
click at [506, 535] on link "Champagne & Wijn" at bounding box center [531, 523] width 99 height 22
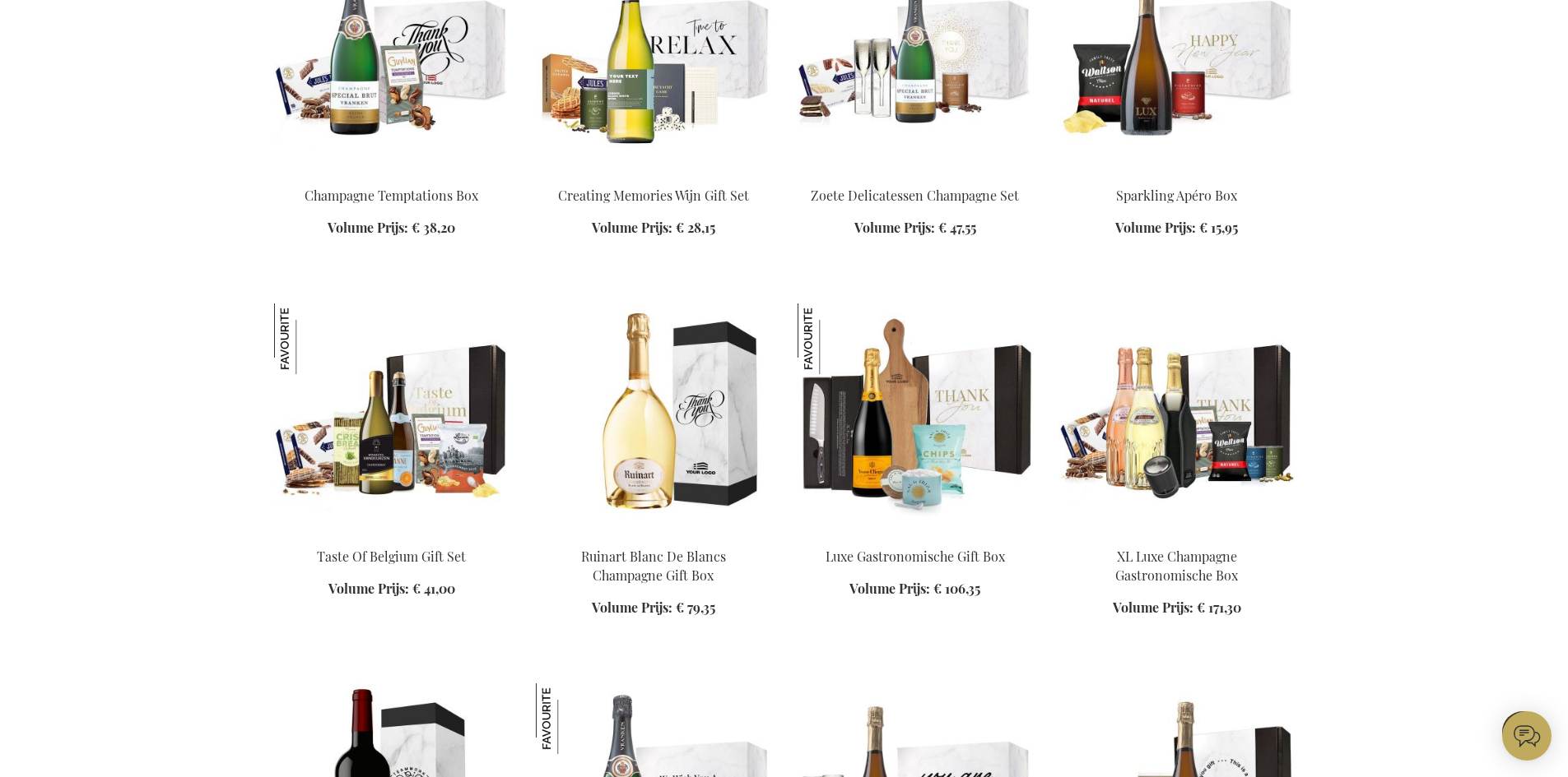
scroll to position [1398, 0]
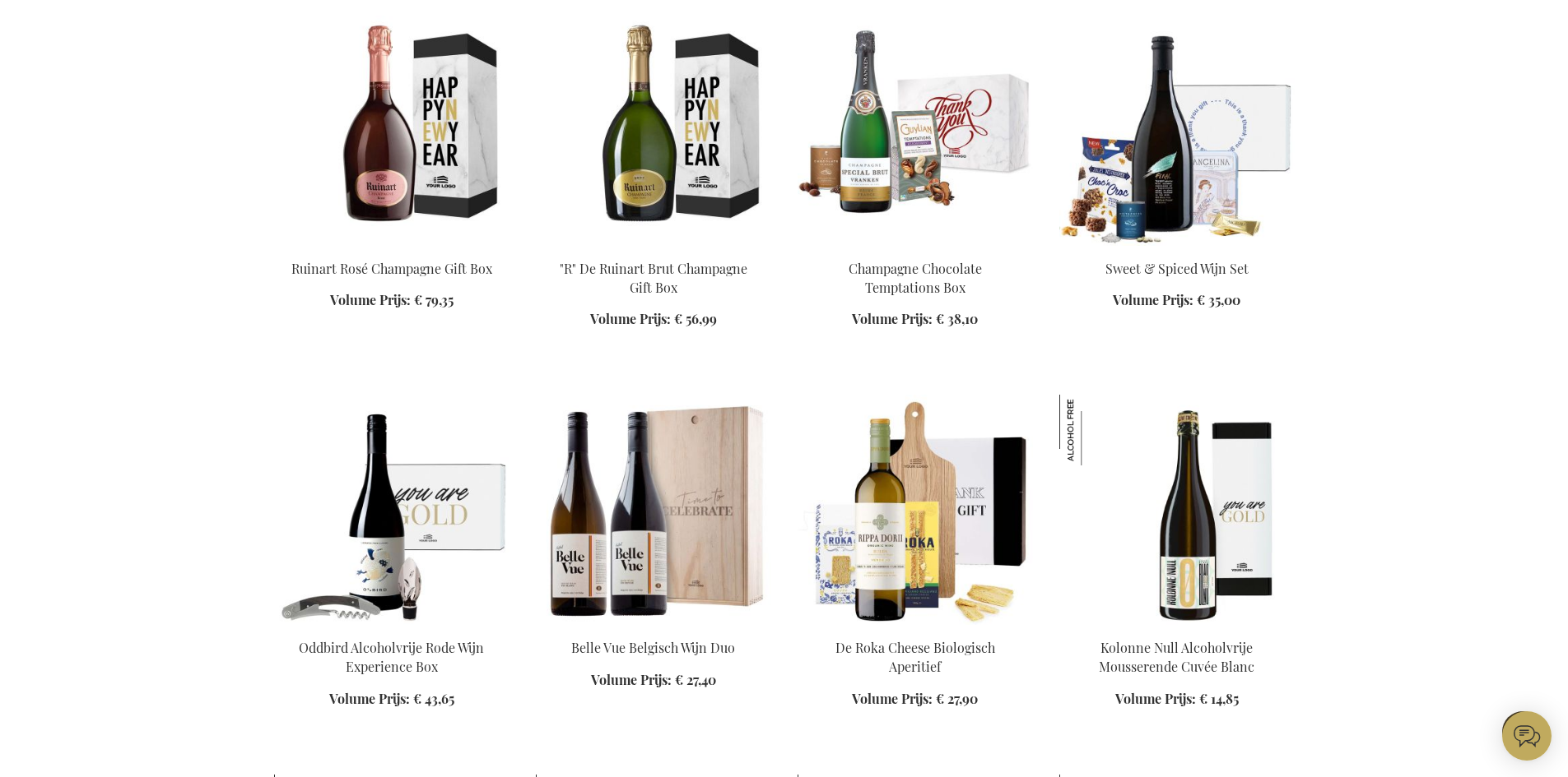
scroll to position [2550, 0]
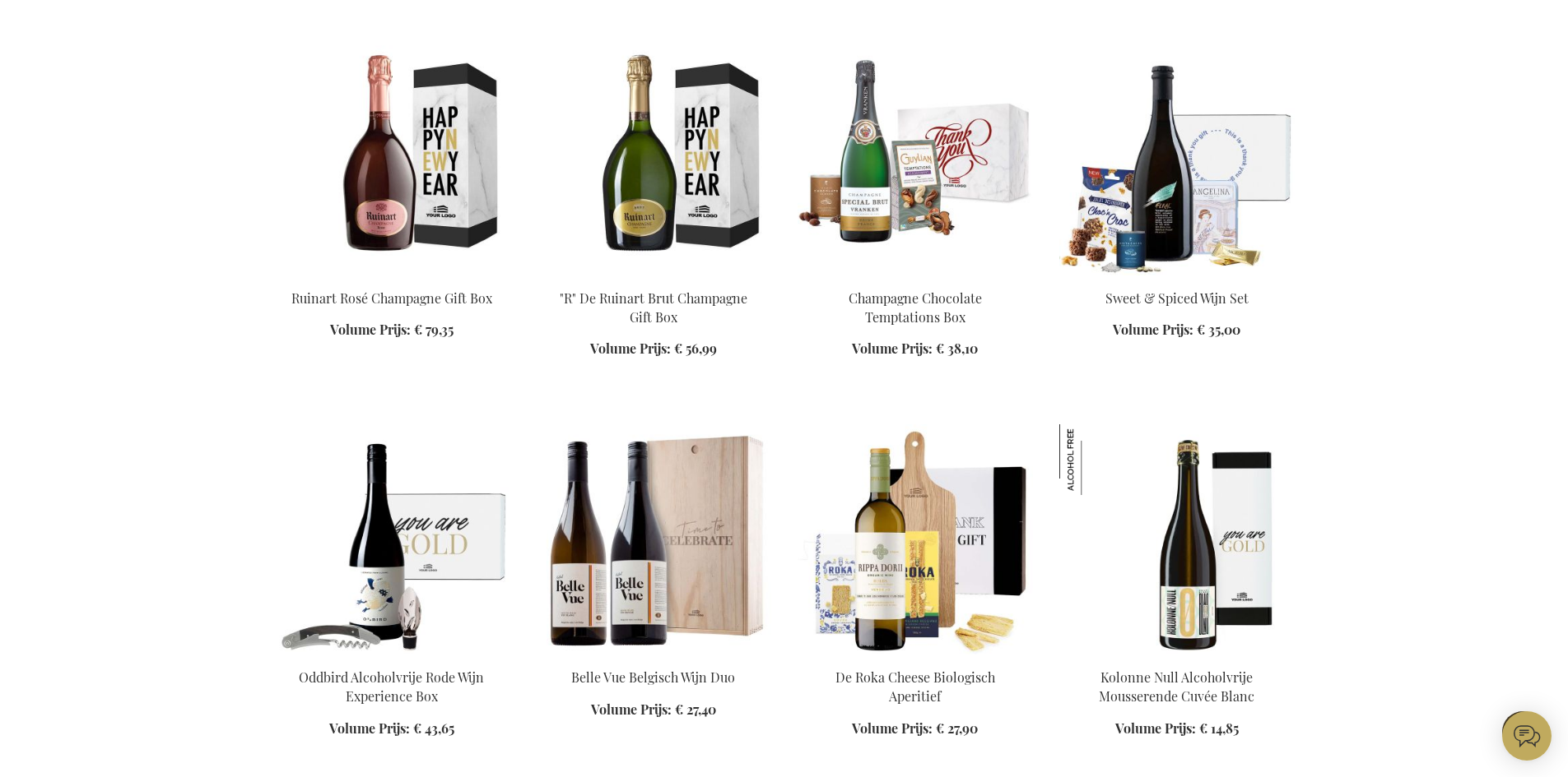
click at [357, 297] on div "In Winkelwagen" at bounding box center [392, 323] width 236 height 69
click at [373, 206] on img at bounding box center [392, 161] width 236 height 231
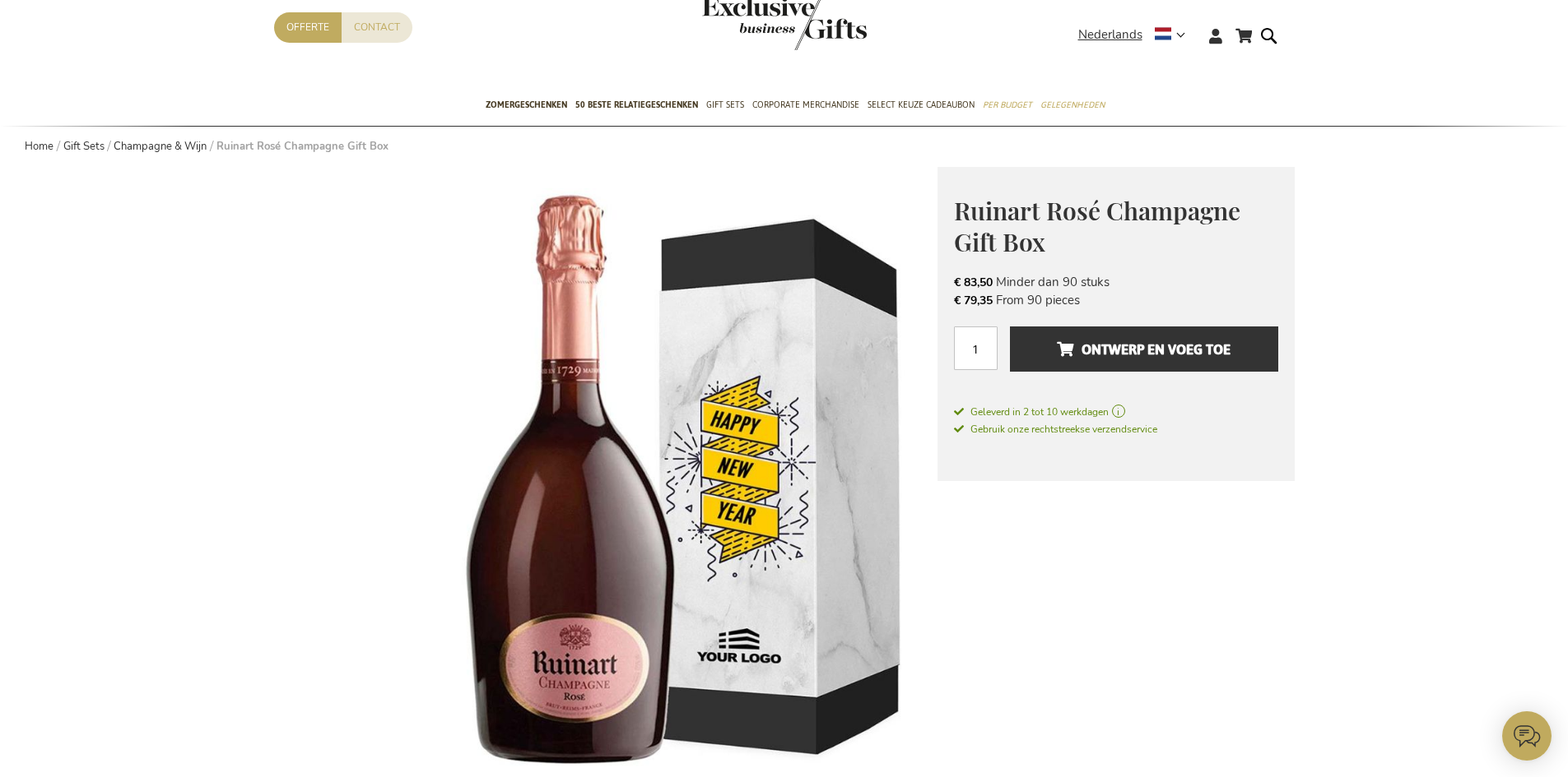
scroll to position [82, 0]
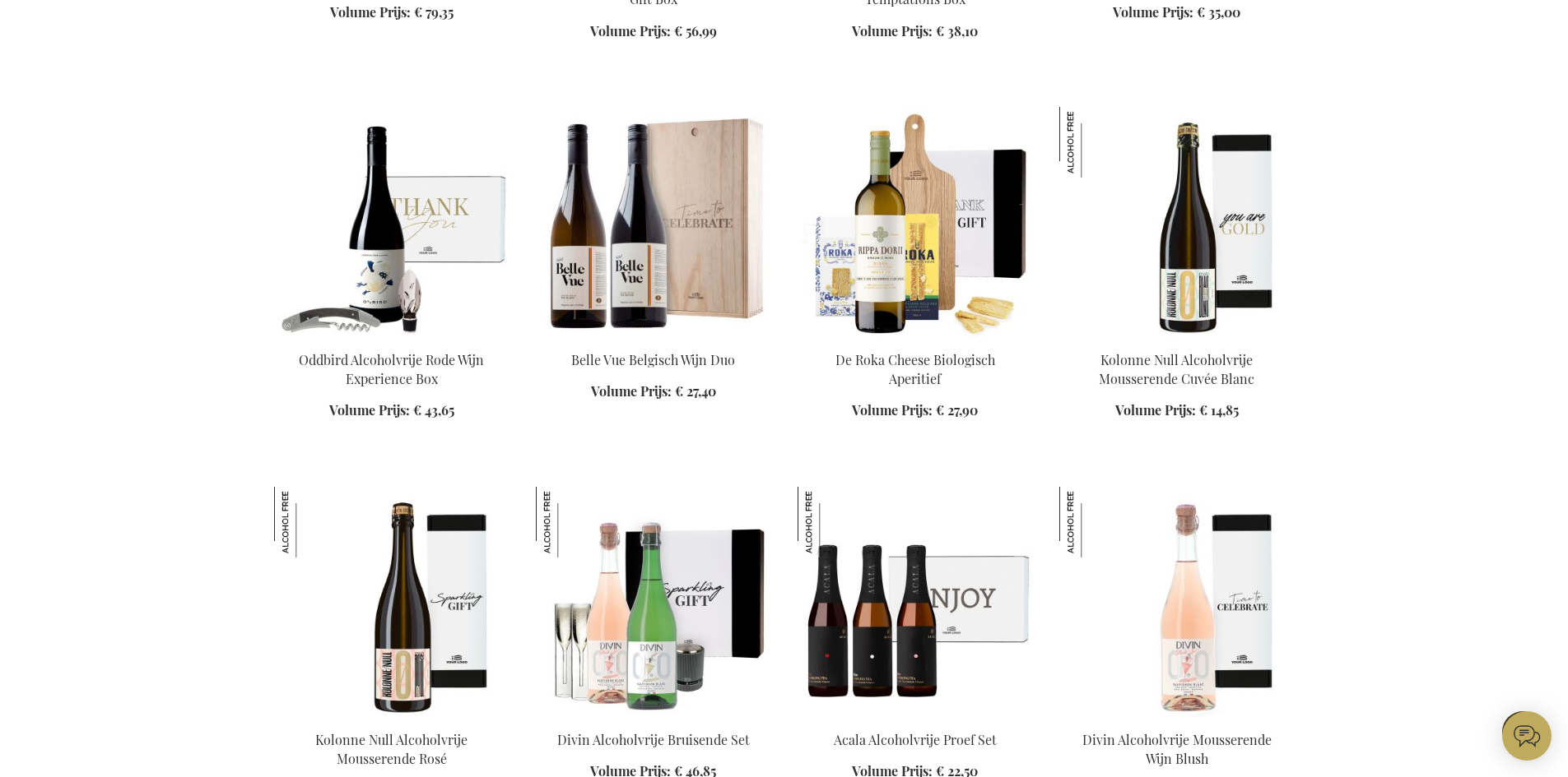
scroll to position [2050, 0]
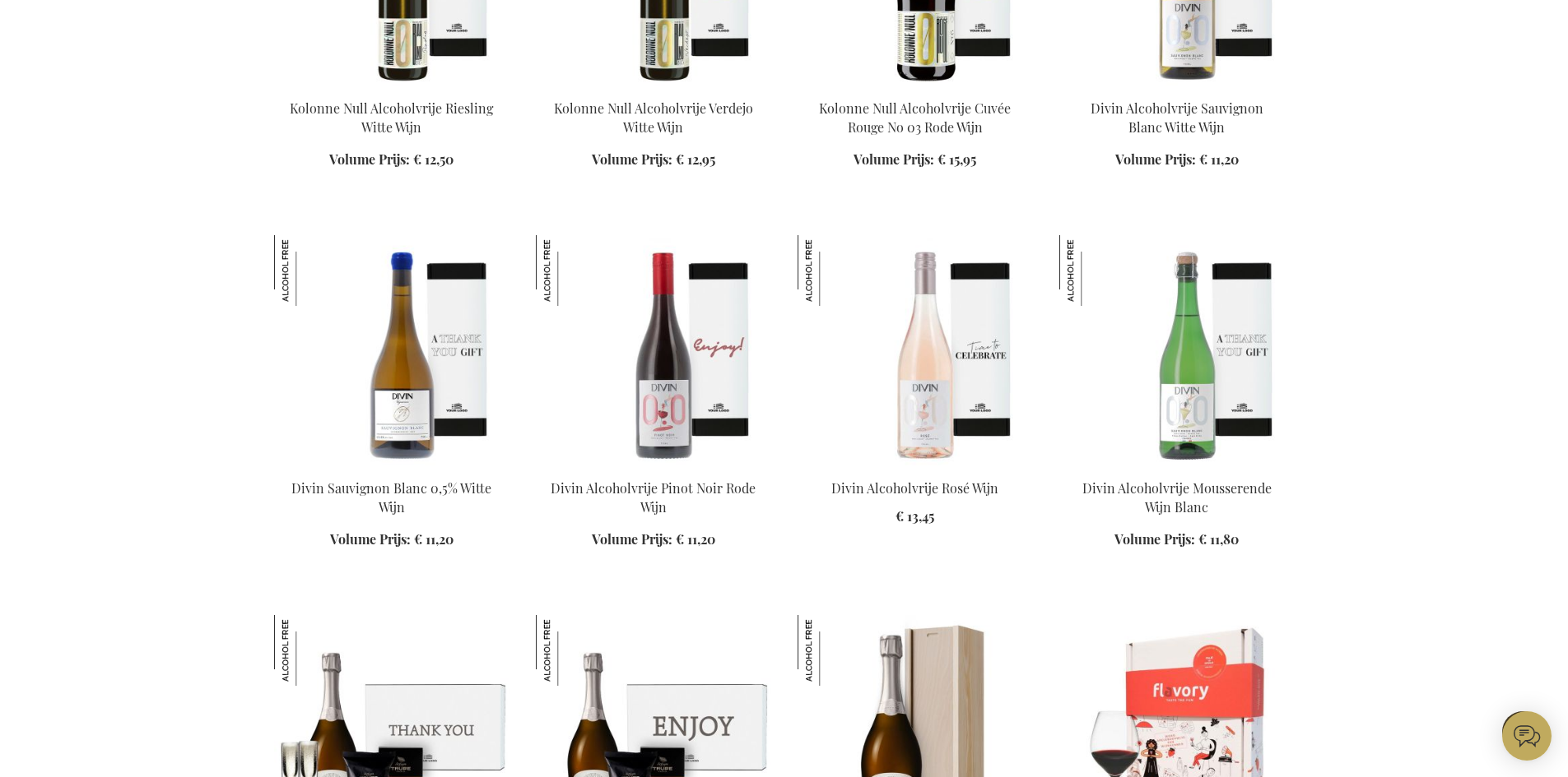
scroll to position [3777, 0]
